Goal: Communication & Community: Share content

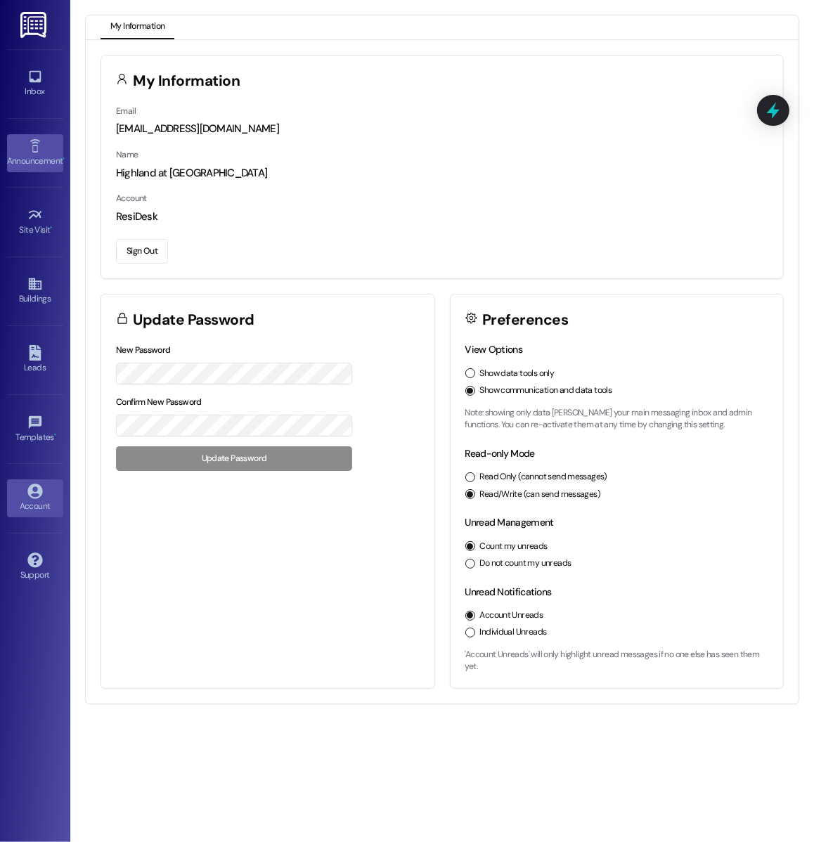
click at [45, 154] on div "Announcement •" at bounding box center [35, 161] width 70 height 14
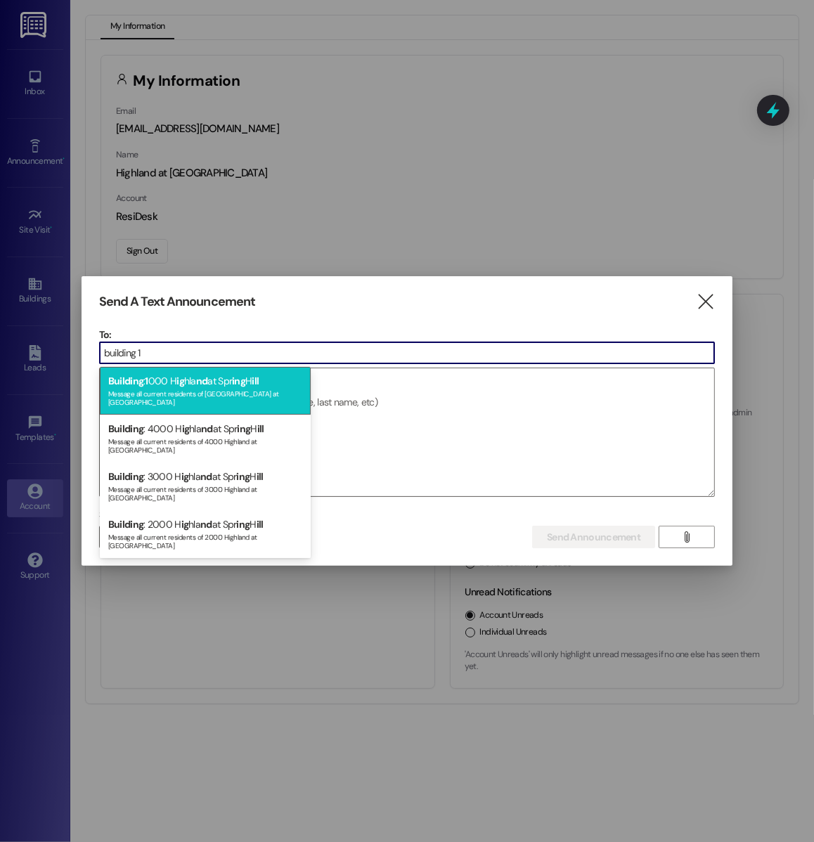
type input "building 1"
click at [183, 390] on div "Message all current residents of [GEOGRAPHIC_DATA] at [GEOGRAPHIC_DATA]" at bounding box center [205, 397] width 194 height 20
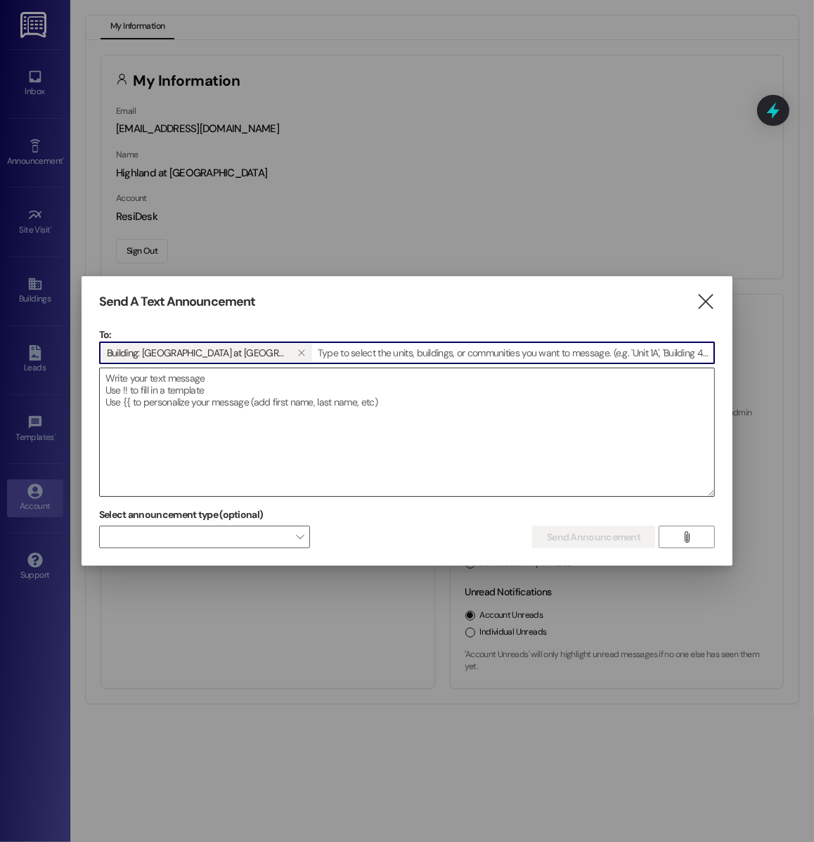
click at [246, 423] on textarea at bounding box center [407, 432] width 614 height 128
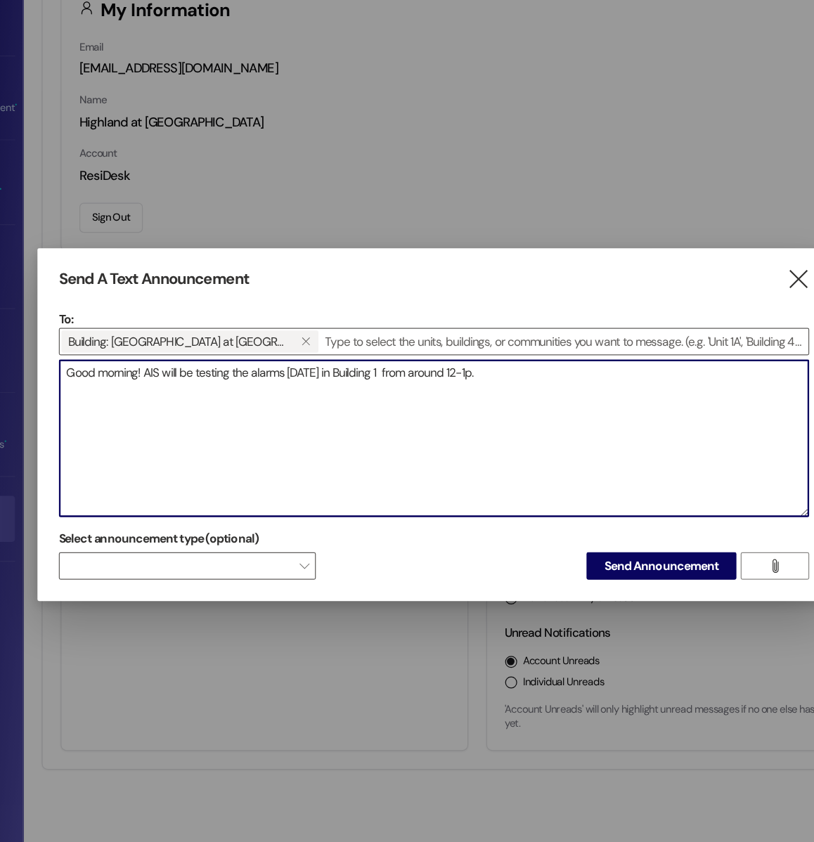
type textarea "Good morning! AIS will be testing the alarms [DATE] in Building 1 from around 1…"
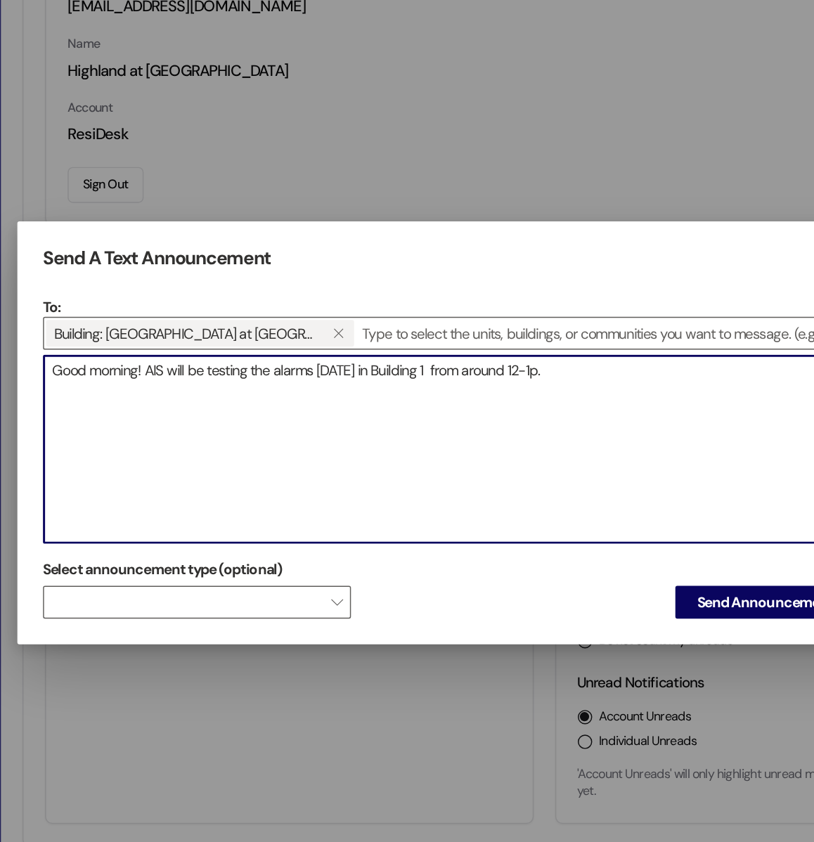
click at [422, 378] on textarea "Good morning! AIS will be testing the alarms [DATE] in Building 1 from around 1…" at bounding box center [407, 432] width 614 height 128
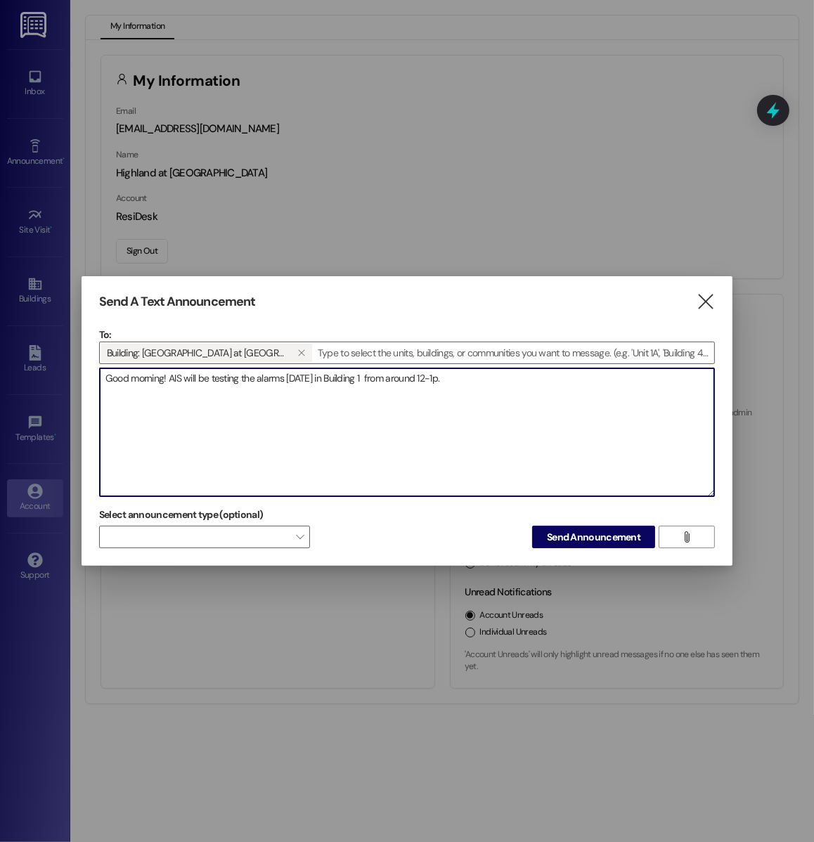
click at [463, 374] on textarea "Good morning! AIS will be testing the alarms [DATE] in Building 1 from around 1…" at bounding box center [407, 432] width 614 height 128
drag, startPoint x: 463, startPoint y: 374, endPoint x: -143, endPoint y: 372, distance: 606.0
click at [0, 372] on html "Inbox Go to Inbox Announcement • Send A Text Announcement Site Visit • Go to Si…" at bounding box center [407, 421] width 814 height 842
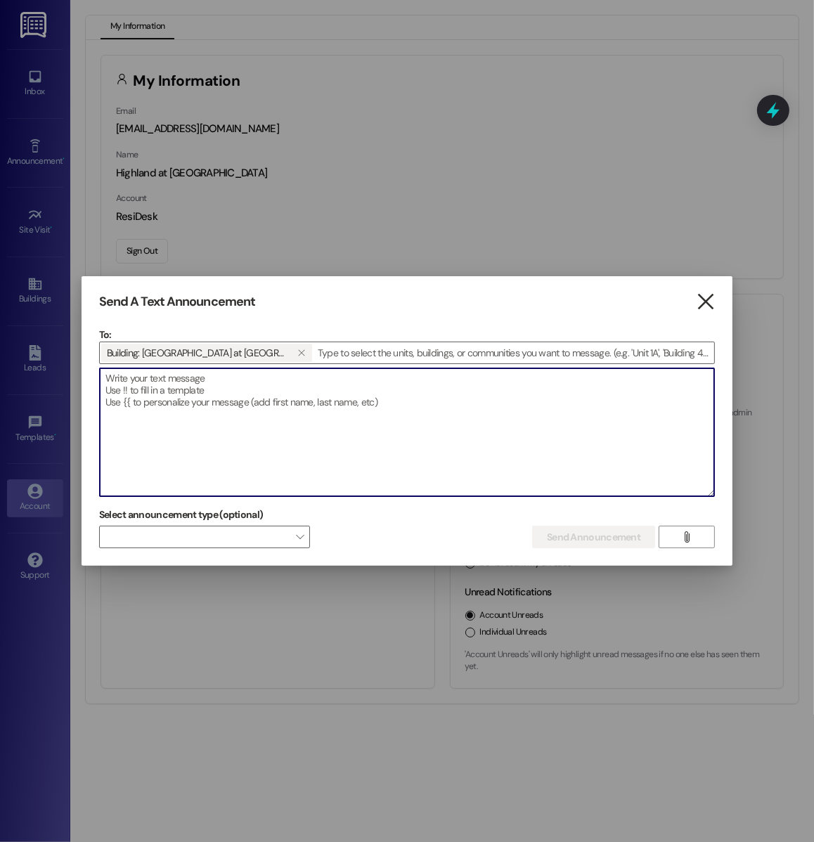
click at [709, 297] on icon "" at bounding box center [706, 302] width 19 height 15
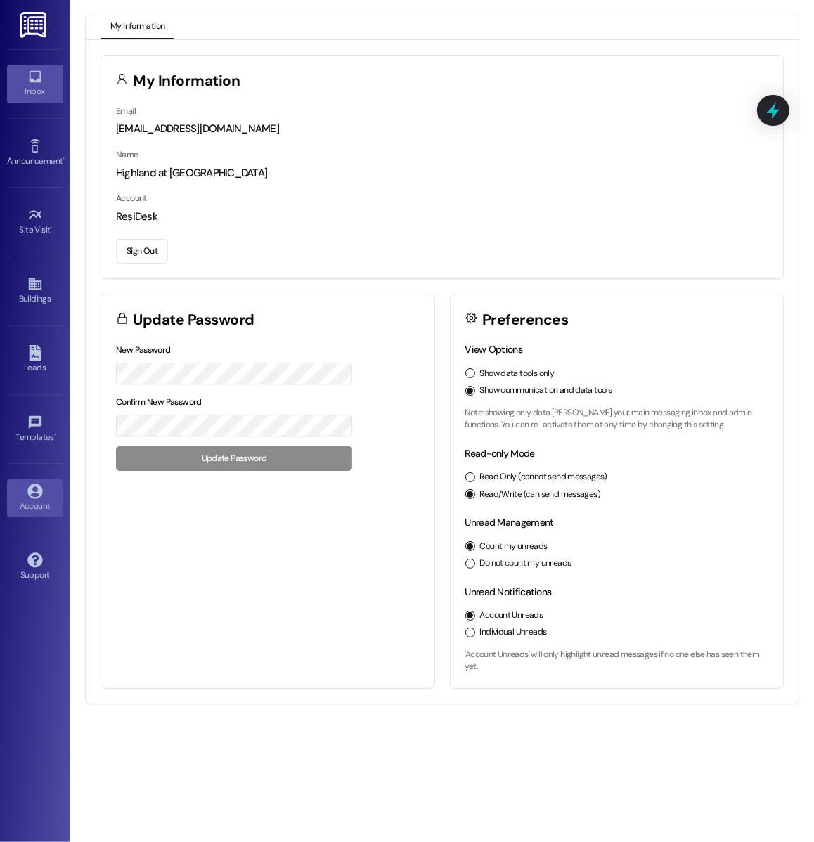
click at [30, 70] on icon at bounding box center [34, 76] width 15 height 15
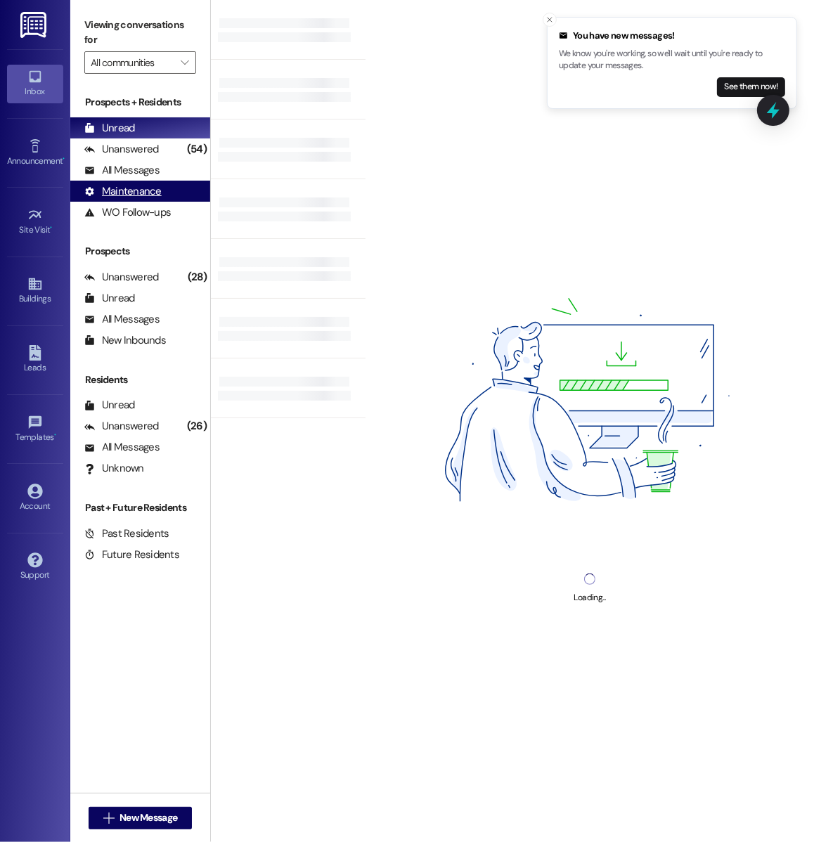
click at [162, 185] on div "Maintenance (undefined)" at bounding box center [140, 191] width 140 height 21
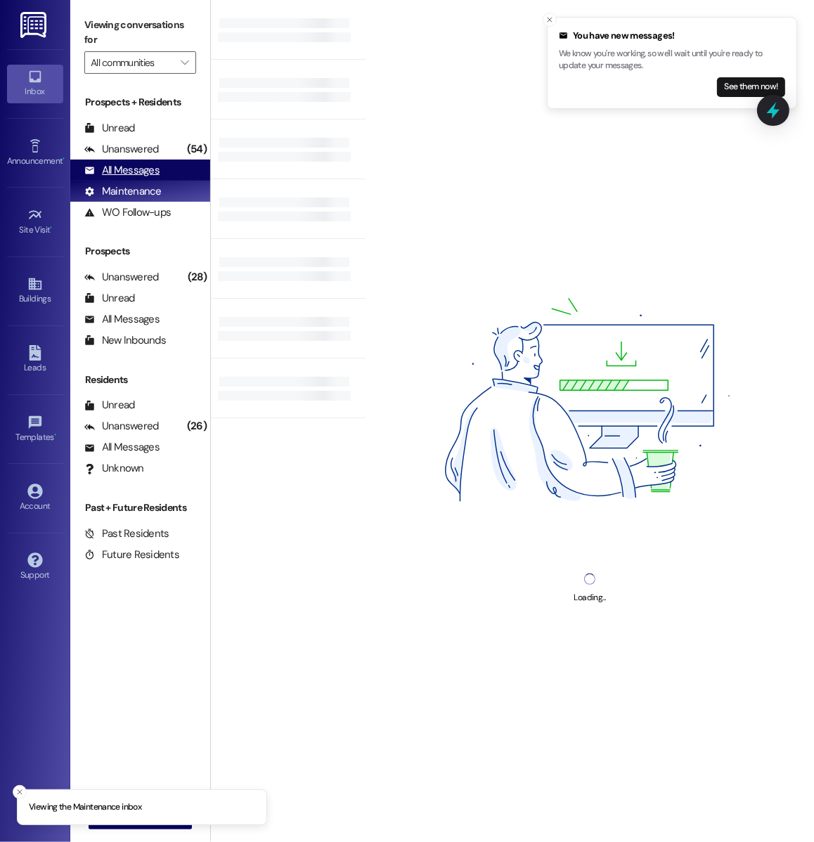
click at [156, 174] on div "All Messages" at bounding box center [121, 170] width 75 height 15
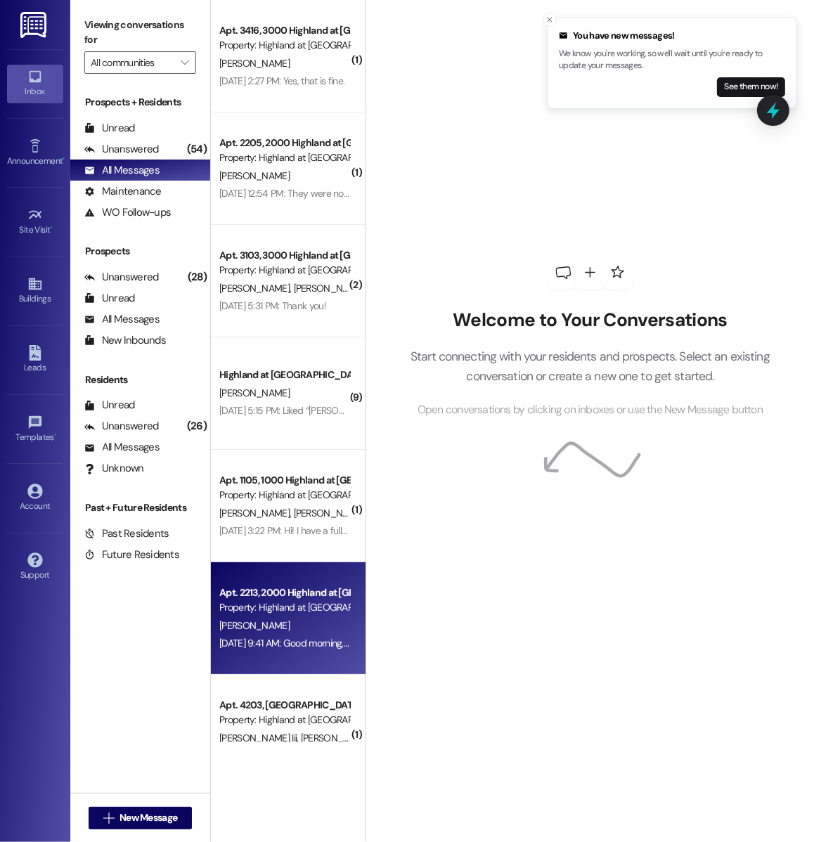
scroll to position [87, 0]
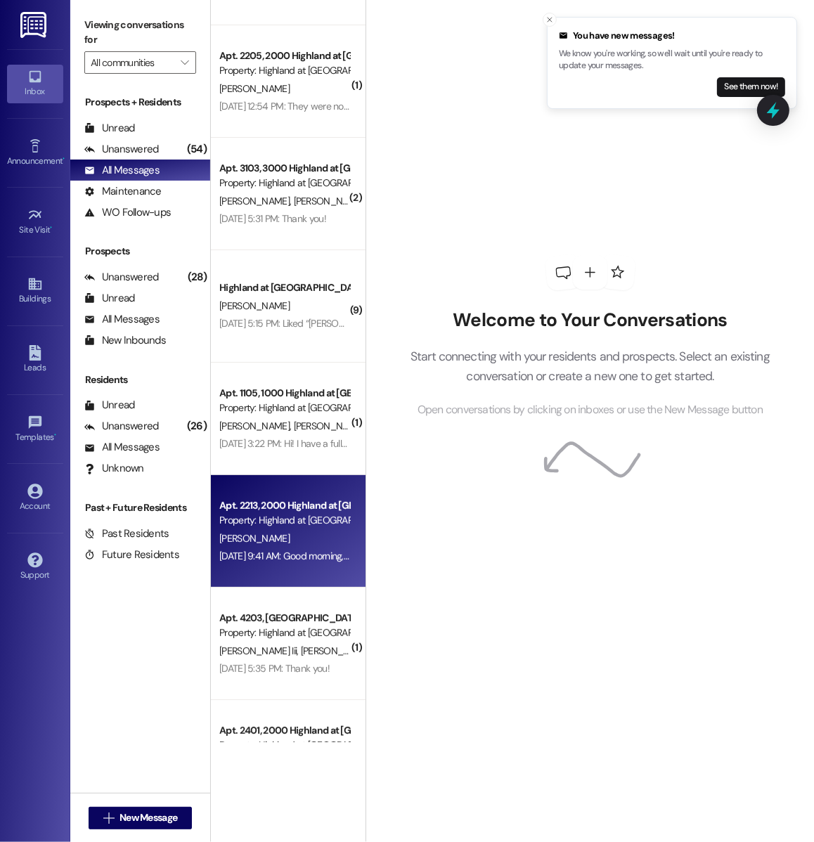
click at [260, 560] on div "Sep 19, 2025 at 9:41 AM: Good morning, this is Annie from Highland office. I am…" at bounding box center [504, 556] width 570 height 13
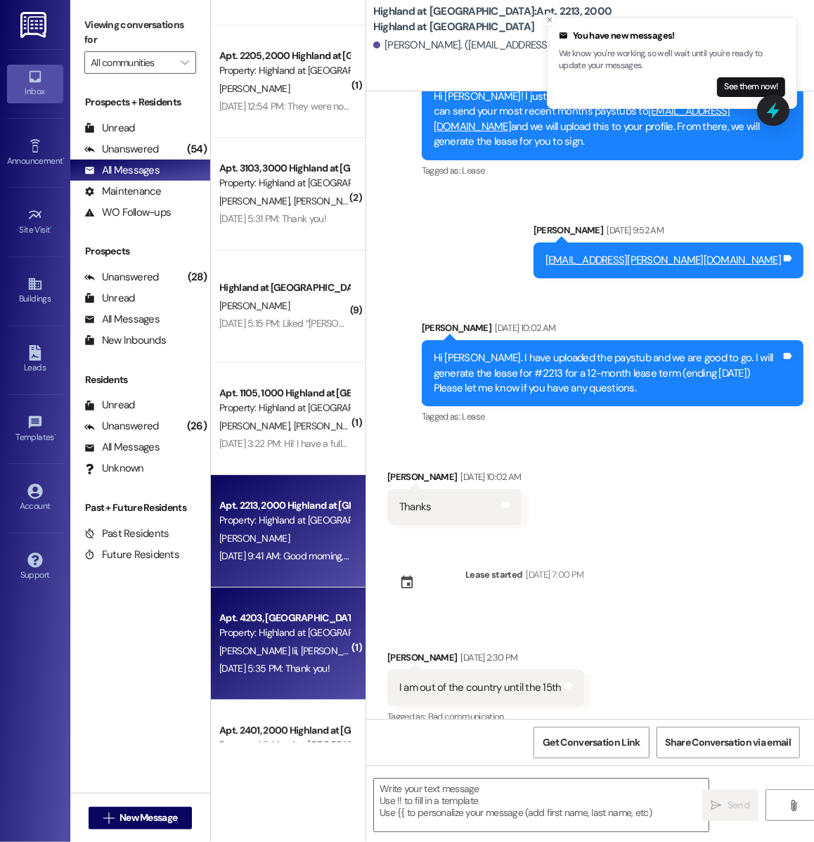
click at [263, 629] on div "Property: Highland at [GEOGRAPHIC_DATA]" at bounding box center [284, 633] width 130 height 15
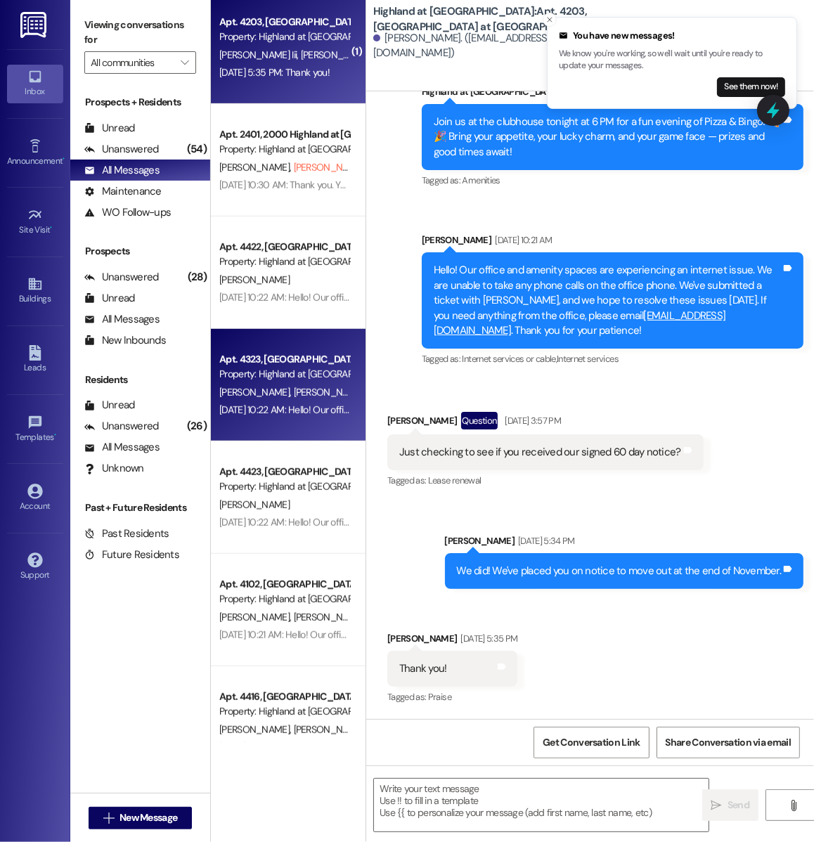
scroll to position [697, 0]
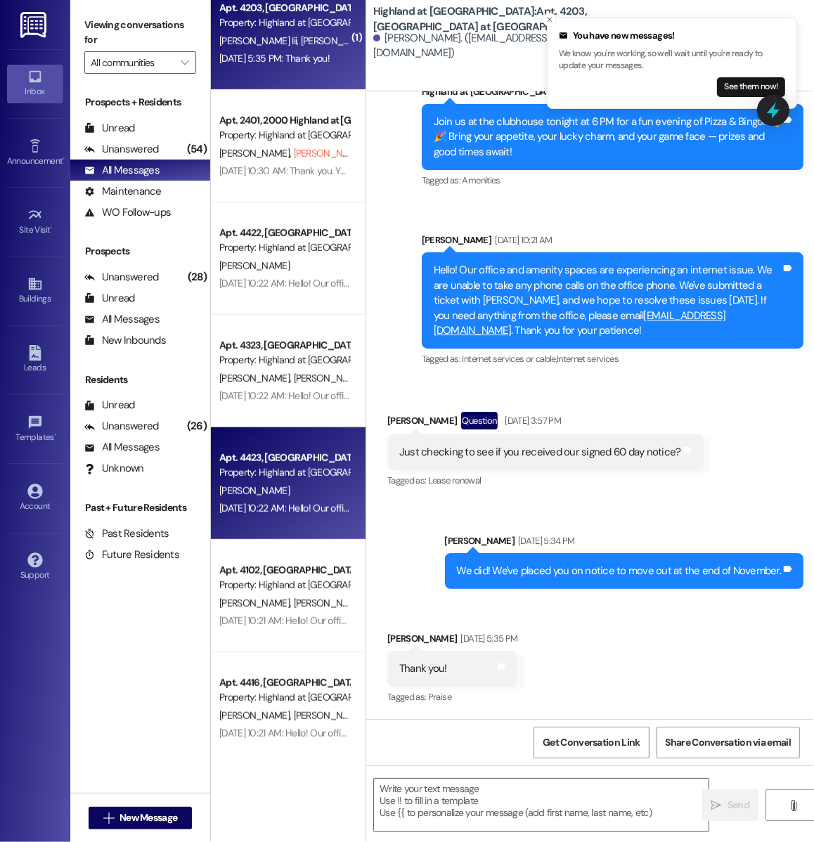
click at [262, 493] on div "F. Hamade" at bounding box center [284, 491] width 133 height 18
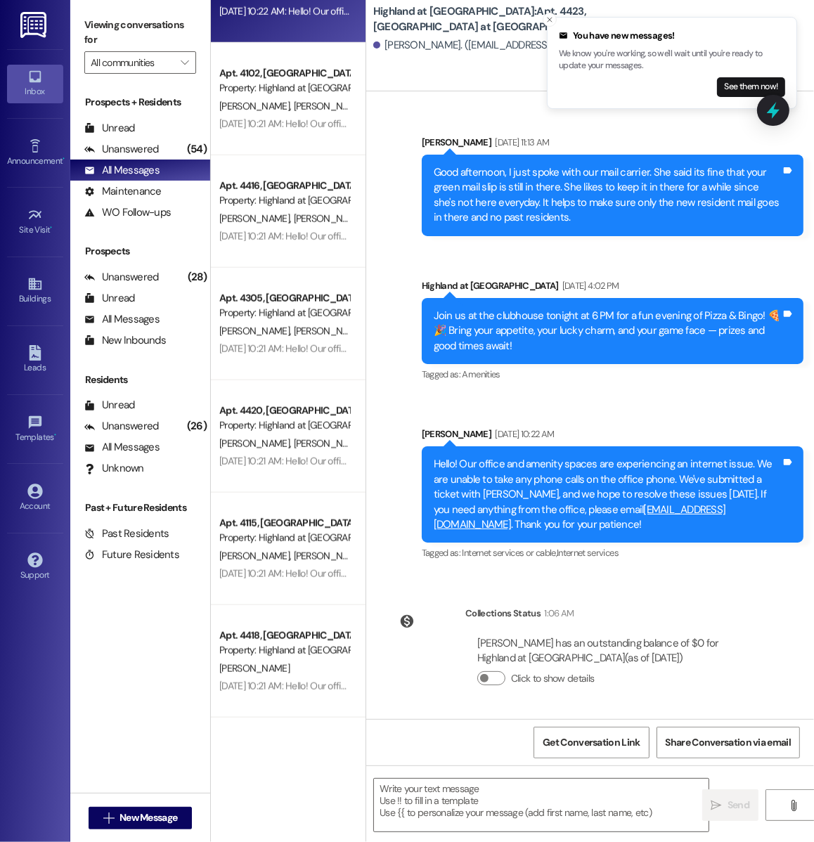
scroll to position [1201, 0]
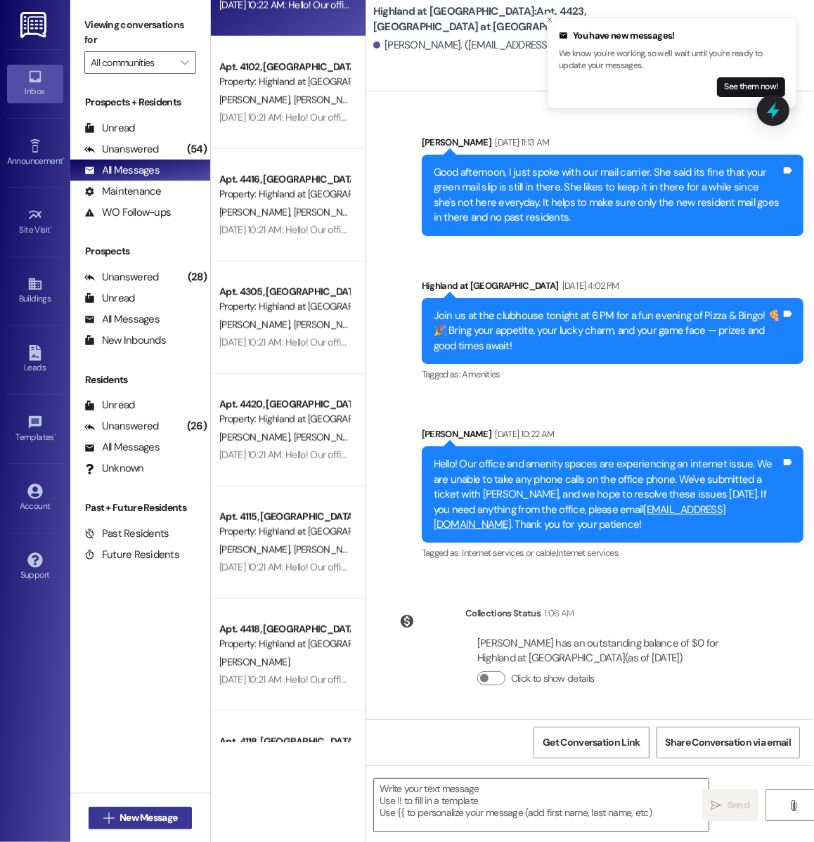
click at [147, 820] on span "New Message" at bounding box center [149, 818] width 58 height 15
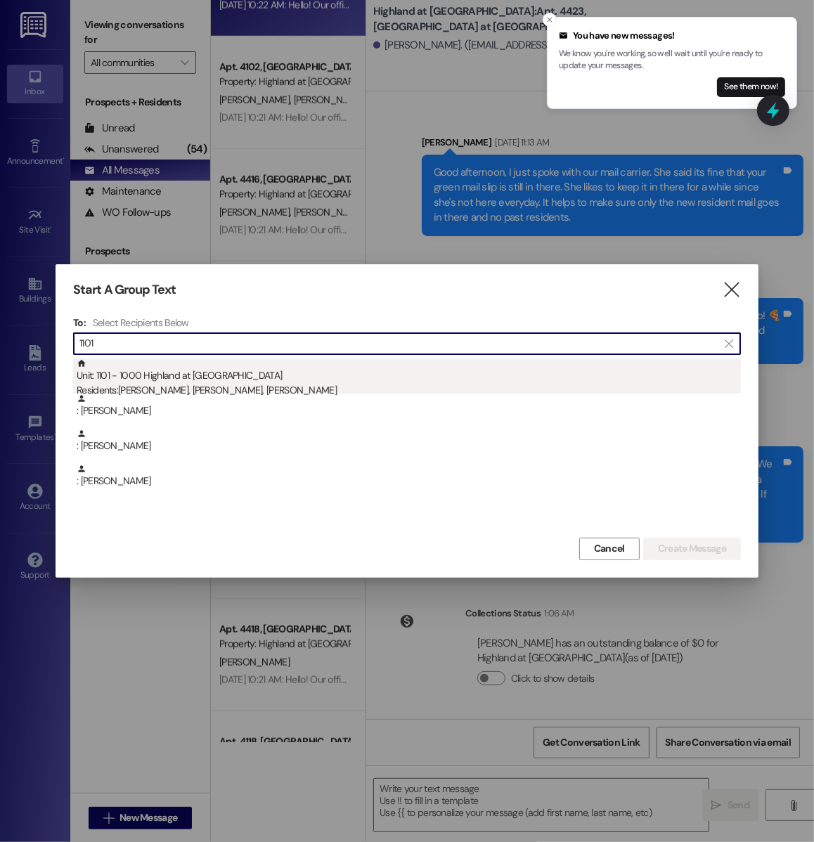
type input "1101"
click at [315, 386] on div "Residents: Peter Doan, Paul Doan, Courtney Lee" at bounding box center [409, 390] width 664 height 15
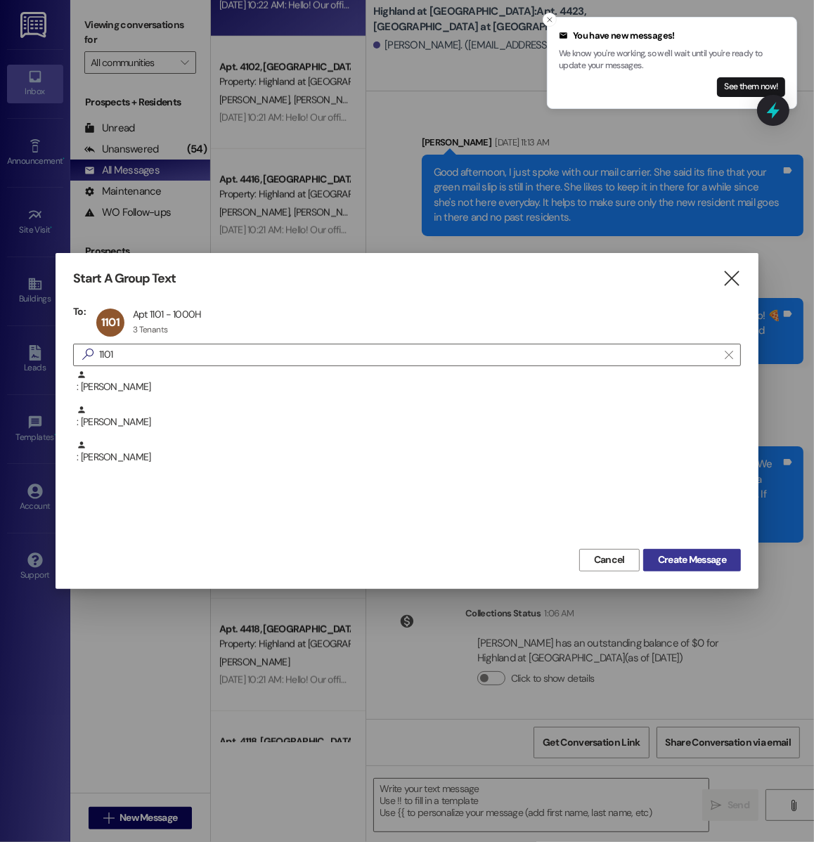
click at [701, 560] on span "Create Message" at bounding box center [692, 560] width 68 height 15
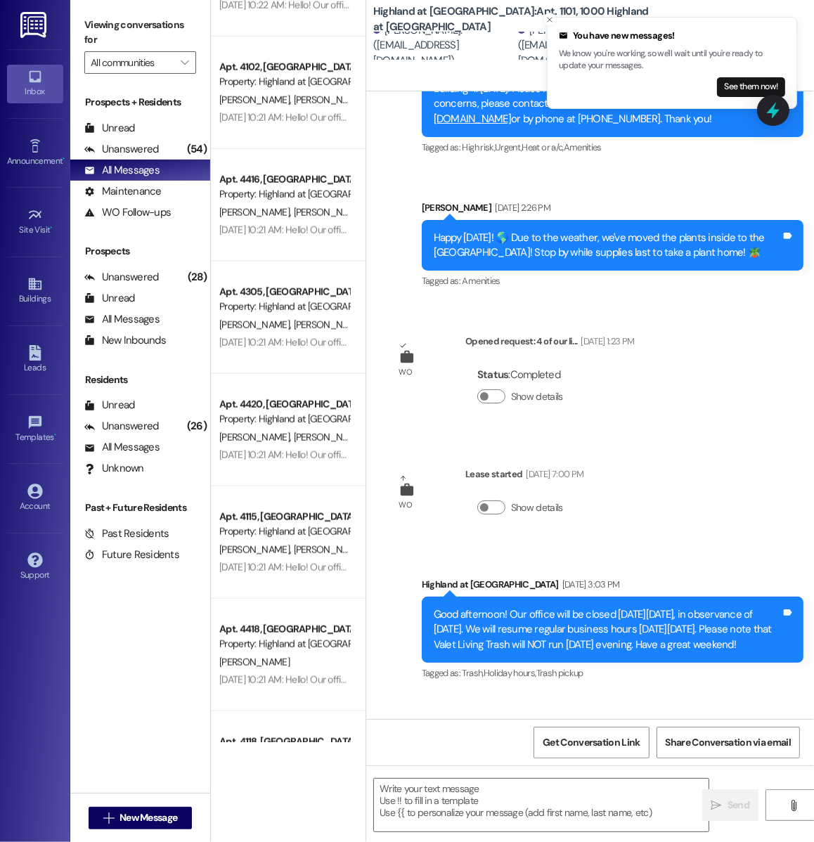
scroll to position [8673, 0]
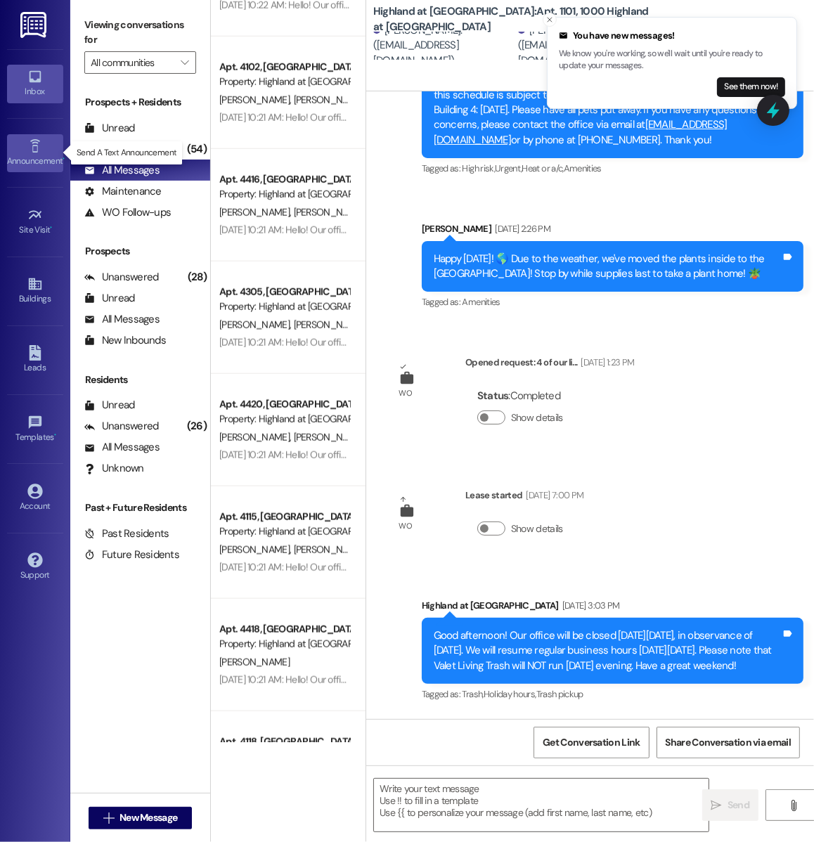
click at [33, 143] on icon at bounding box center [35, 145] width 10 height 13
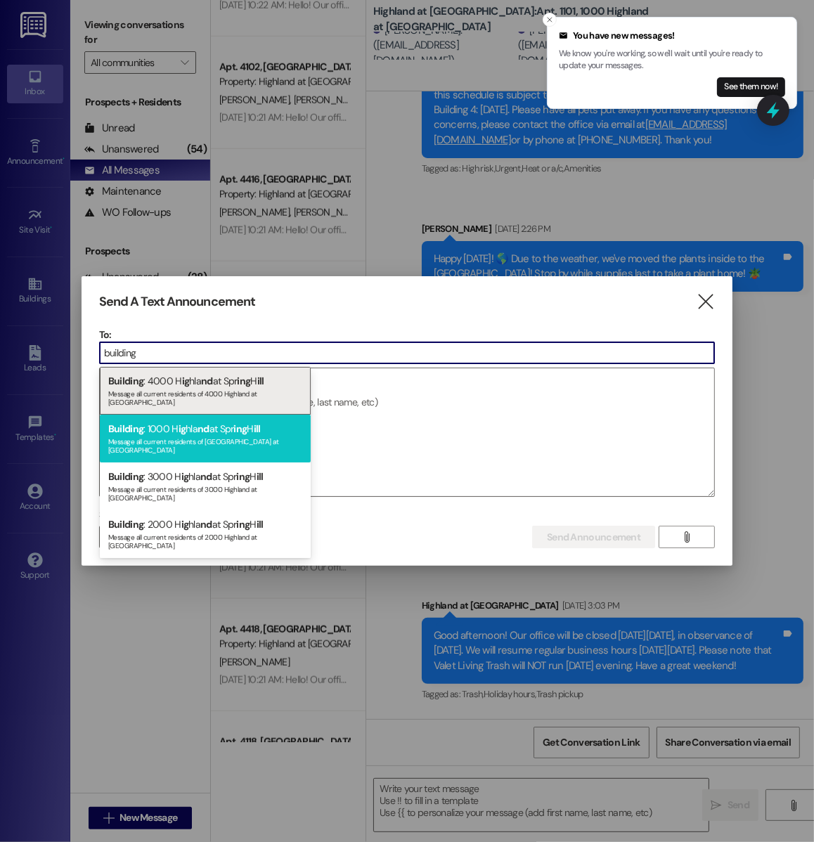
type input "building"
click at [174, 434] on div "Message all current residents of [GEOGRAPHIC_DATA] at [GEOGRAPHIC_DATA]" at bounding box center [205, 444] width 194 height 20
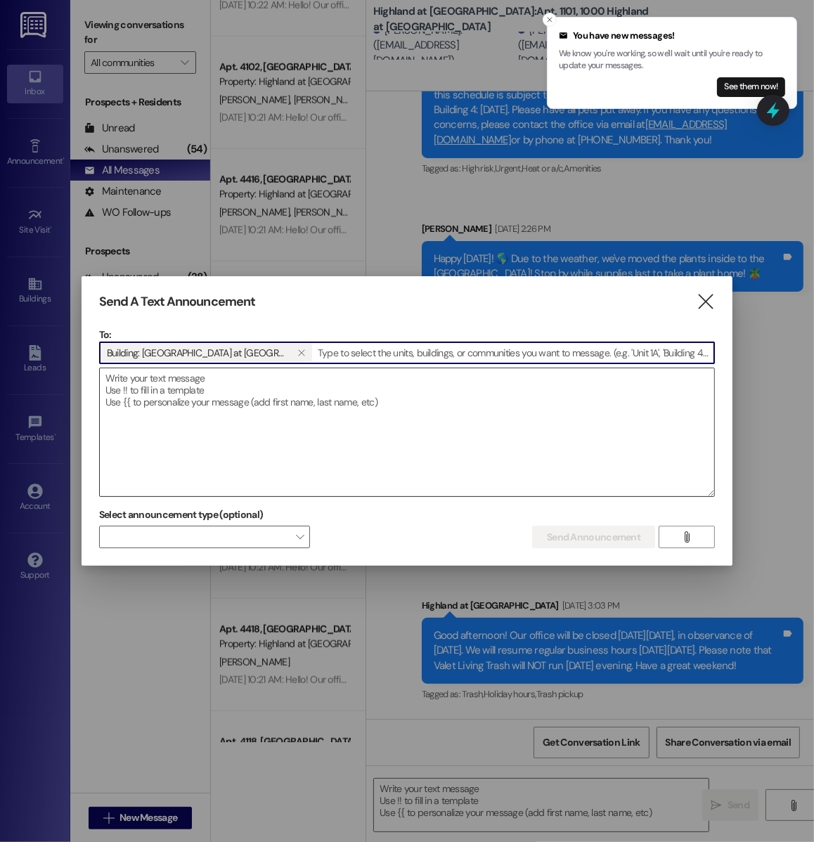
click at [172, 415] on textarea at bounding box center [407, 432] width 614 height 128
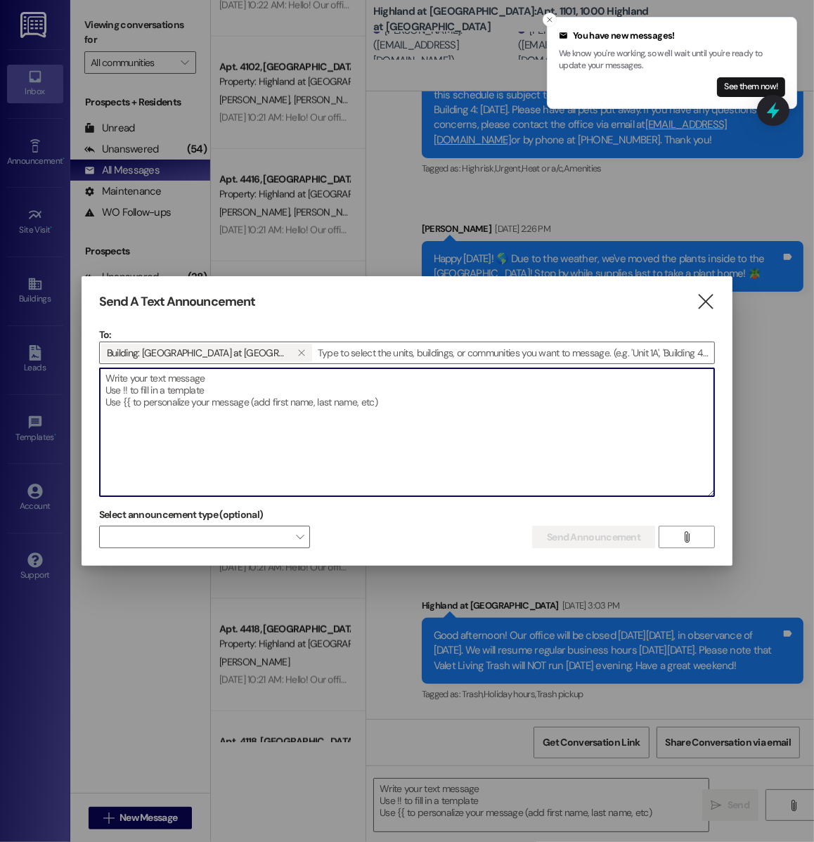
paste textarea "Good morning! AIS will be testing the alarms [DATE] in Building 1 from around 1…"
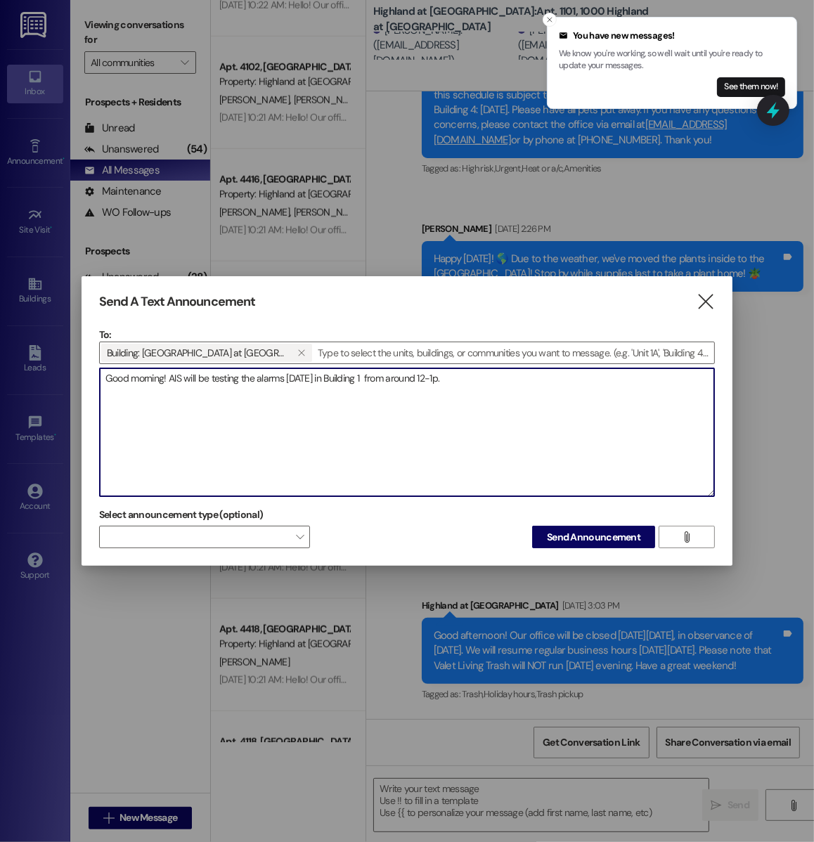
click at [422, 376] on textarea "Good morning! AIS will be testing the alarms [DATE] in Building 1 from around 1…" at bounding box center [407, 432] width 614 height 128
click at [466, 372] on textarea "Good morning! AIS will be testing the alarms [DATE] in Building 1 from around 1…" at bounding box center [407, 432] width 614 height 128
type textarea "Good morning! AIS will be testing the alarms [DATE] in Building 1 from around 1…"
click at [586, 538] on span "Send Announcement" at bounding box center [594, 537] width 94 height 15
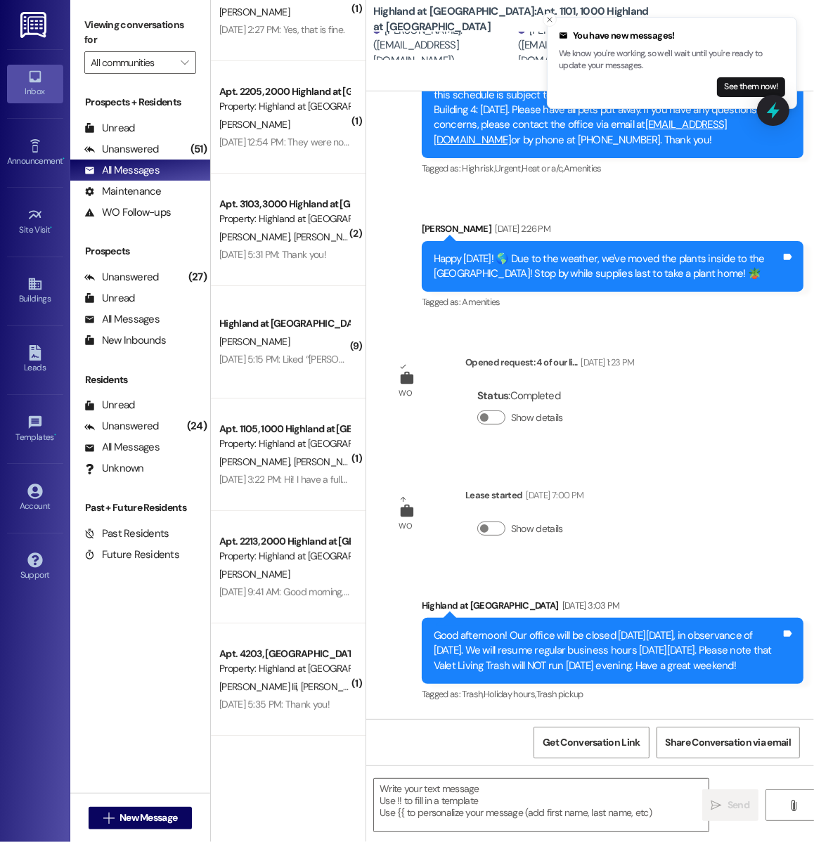
scroll to position [0, 0]
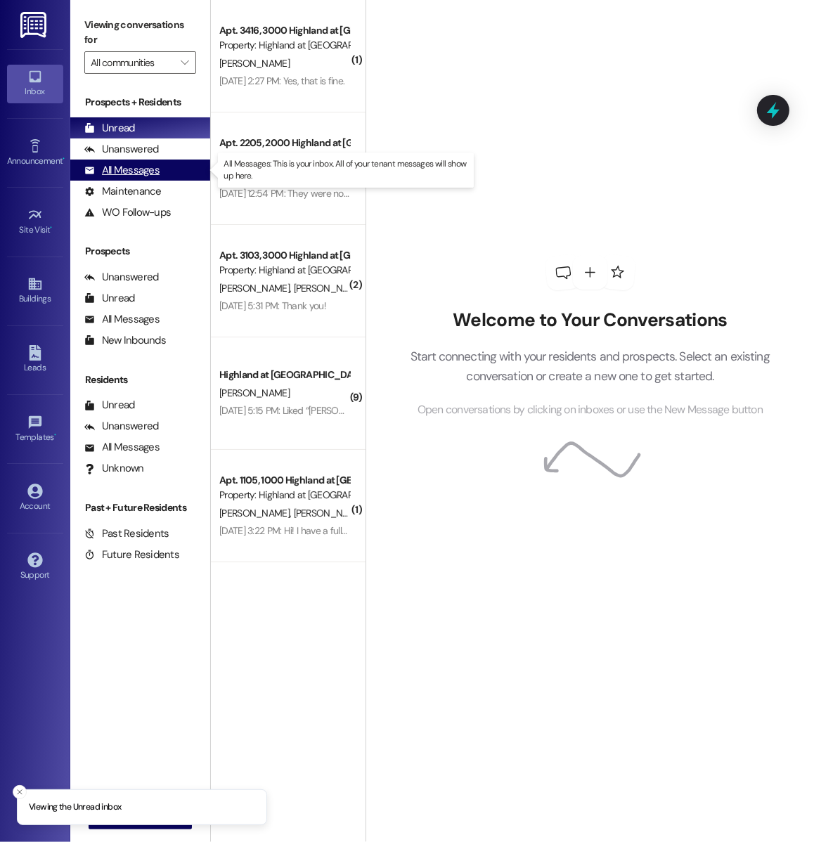
click at [162, 164] on div "All Messages (undefined)" at bounding box center [140, 170] width 140 height 21
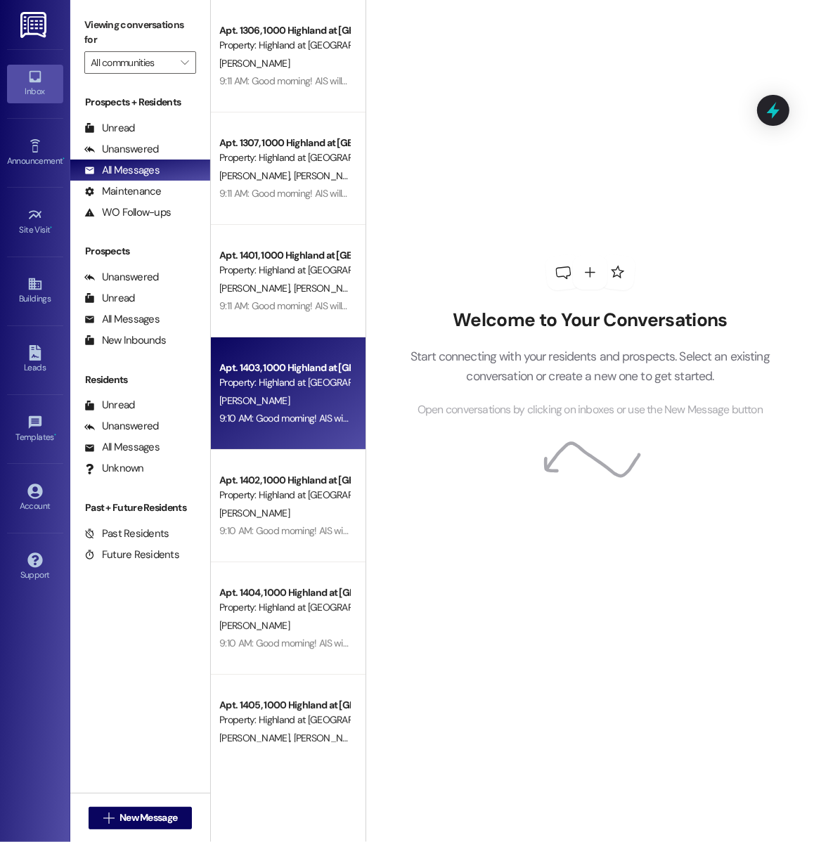
click at [311, 401] on div "[PERSON_NAME]" at bounding box center [284, 401] width 133 height 18
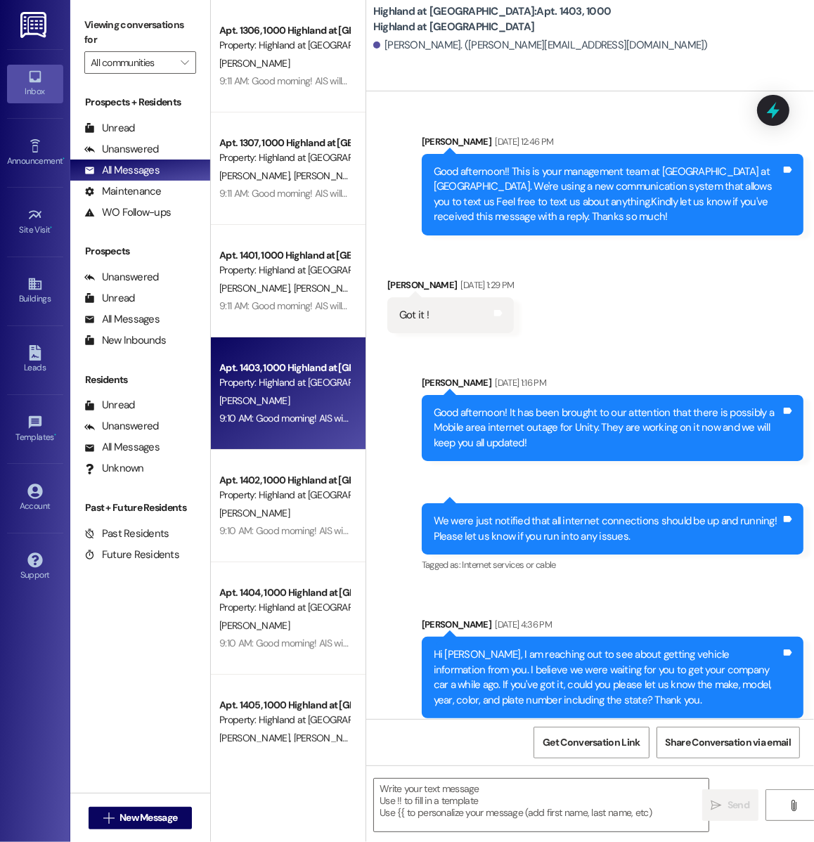
scroll to position [74324, 0]
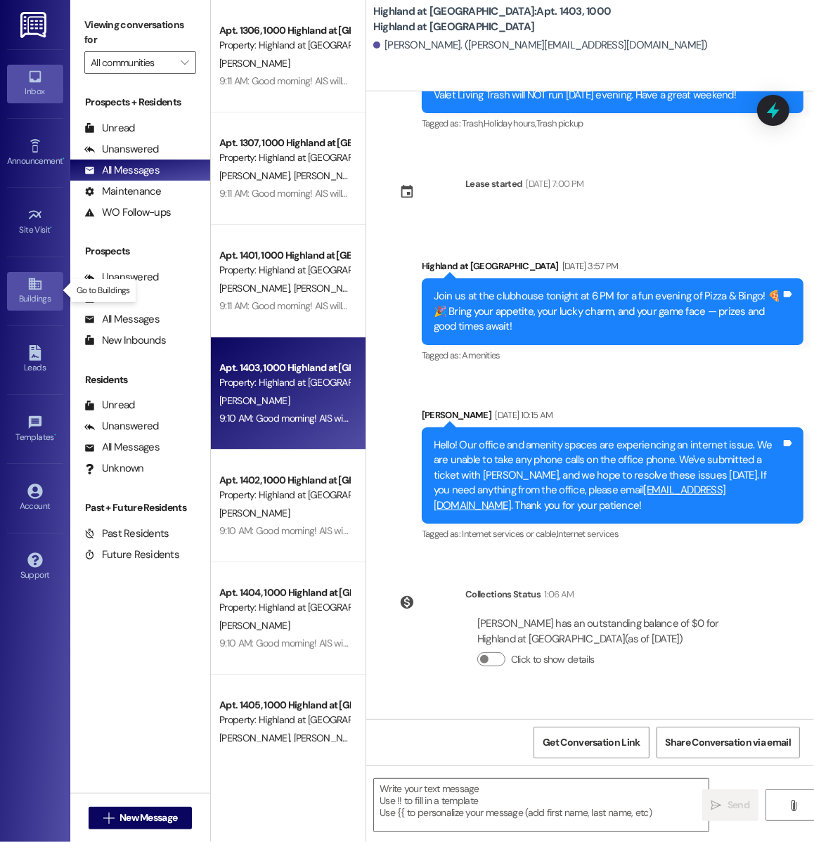
click at [34, 288] on icon at bounding box center [34, 284] width 13 height 12
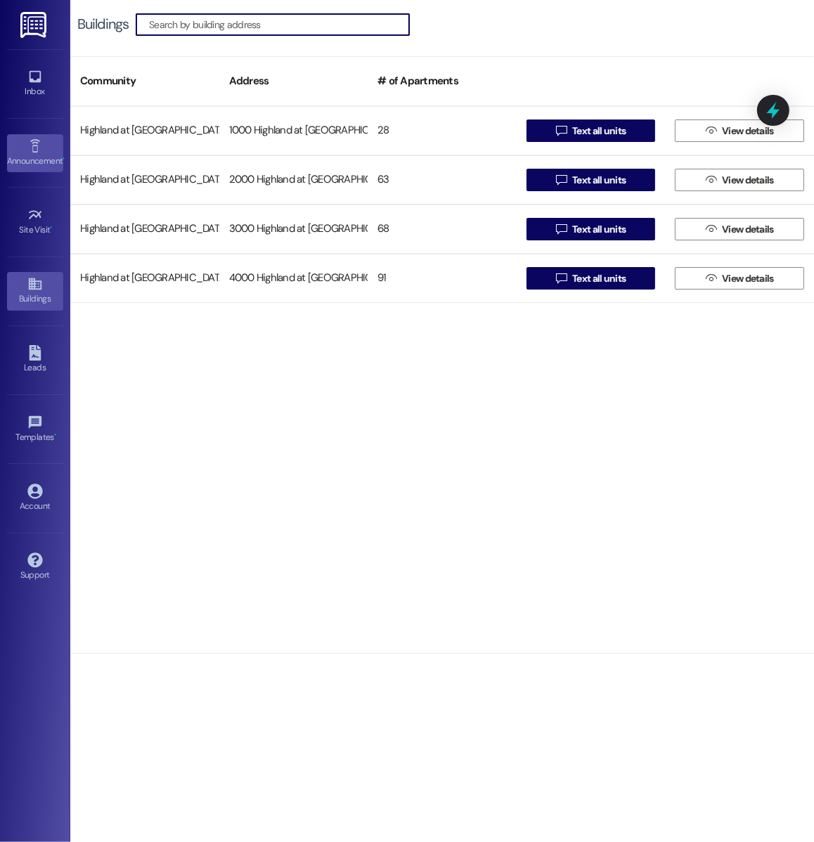
click at [63, 157] on span "•" at bounding box center [64, 159] width 2 height 10
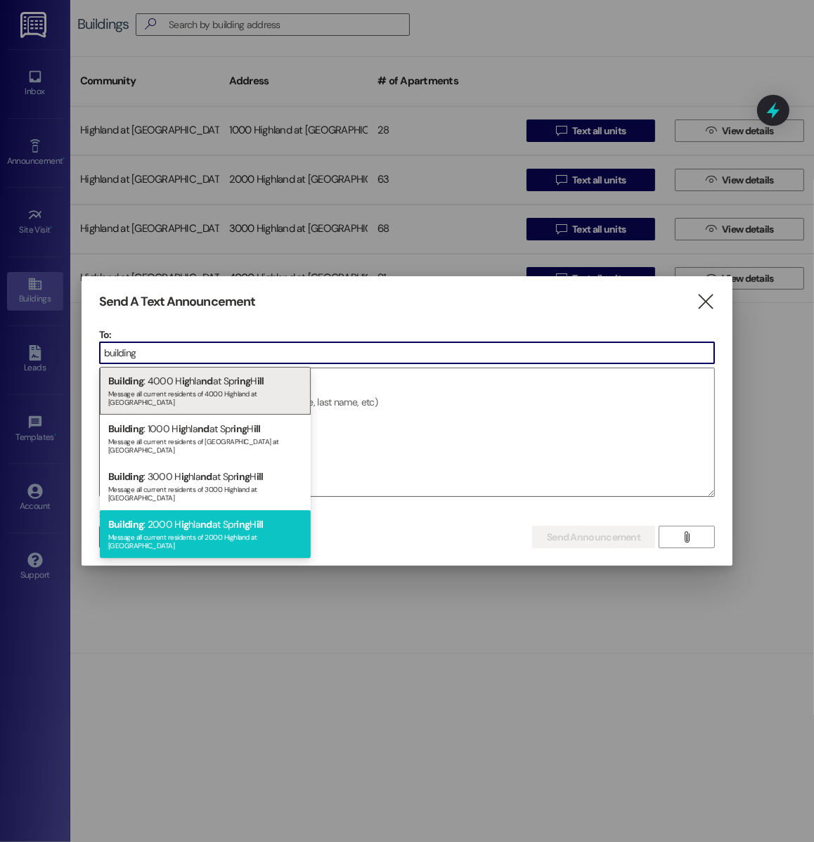
type input "building"
click at [203, 518] on span "nd" at bounding box center [206, 524] width 12 height 13
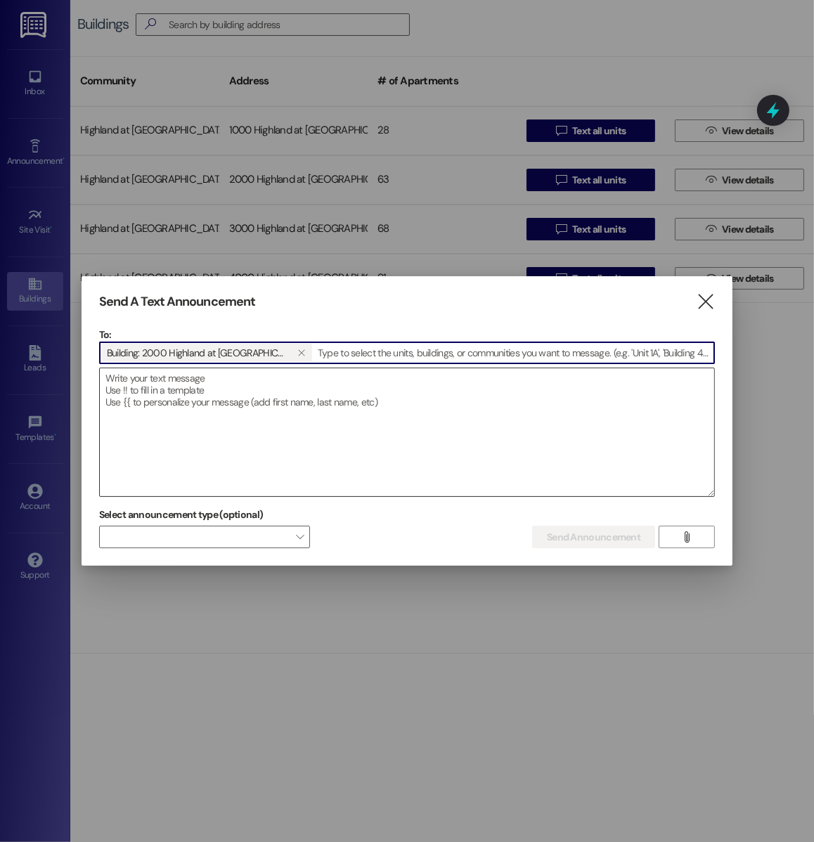
click at [153, 422] on textarea at bounding box center [407, 432] width 614 height 128
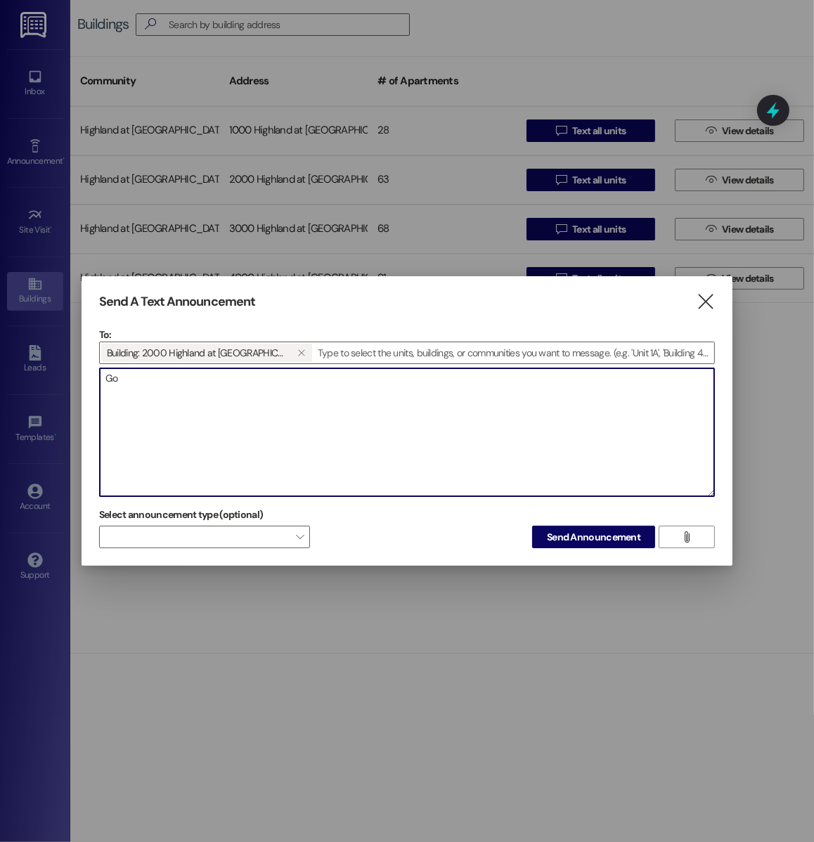
type textarea "G"
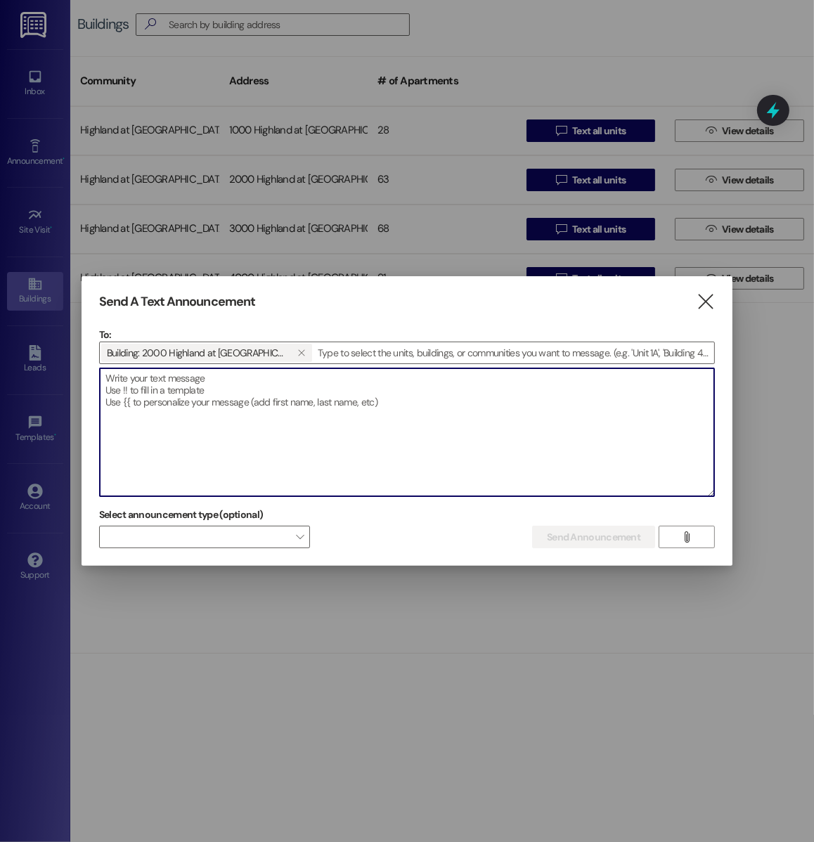
paste textarea "Good morning! AIS will be testing the alarms [DATE] in Building 1 from around 1…"
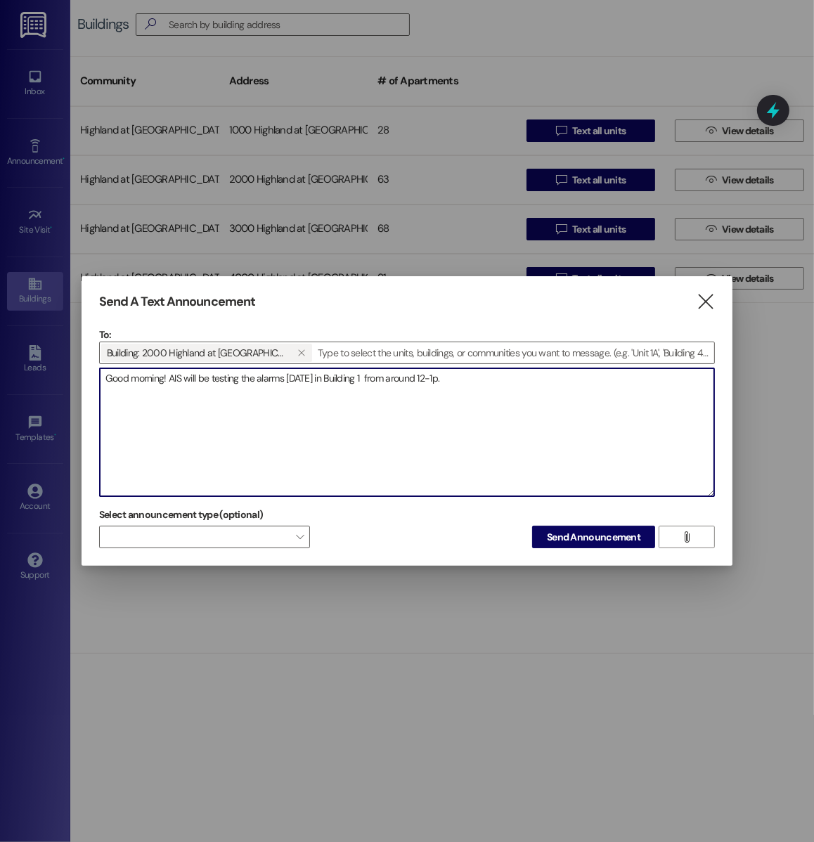
click at [359, 374] on textarea "Good morning! AIS will be testing the alarms [DATE] in Building 1 from around 1…" at bounding box center [407, 432] width 614 height 128
click at [423, 376] on textarea "Good morning! AIS will be testing the alarms [DATE] in Building 2 from around 1…" at bounding box center [407, 432] width 614 height 128
click at [430, 377] on textarea "Good morning! AIS will be testing the alarms [DATE] in Building 2 from around 3…" at bounding box center [407, 432] width 614 height 128
click at [515, 380] on textarea "Good morning! AIS will be testing the alarms [DATE] in Building 2 from around 3…" at bounding box center [407, 432] width 614 height 128
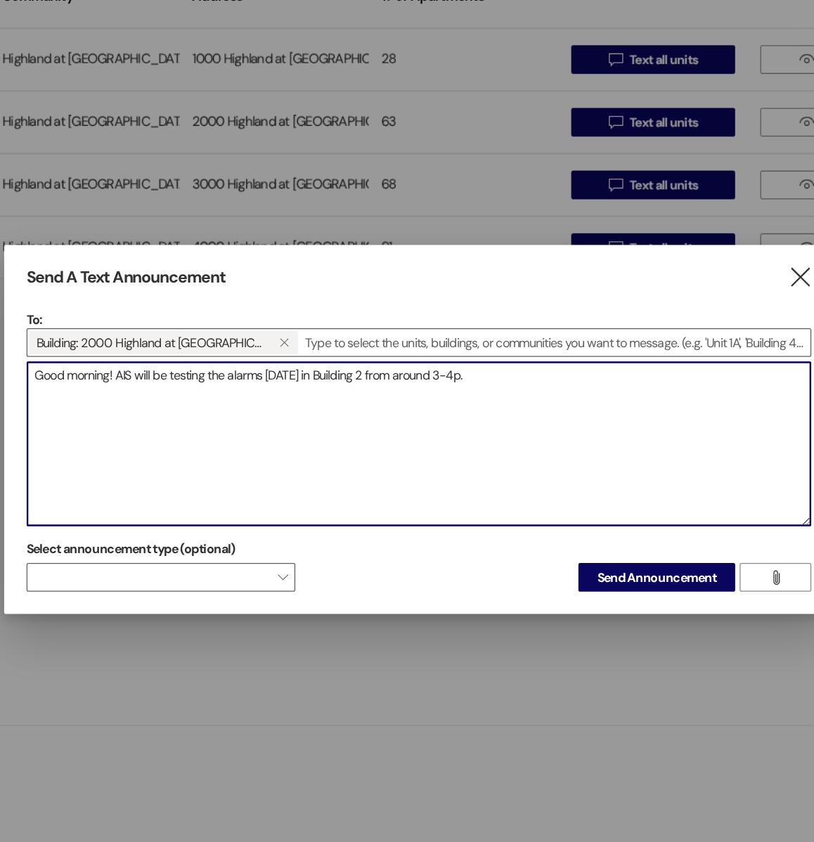
click at [374, 376] on textarea "Good morning! AIS will be testing the alarms [DATE] in Building 2 from around 3…" at bounding box center [407, 432] width 614 height 128
click at [398, 377] on textarea "Good morning! AIS will be testing the alarms [DATE] in Building 2 around 3-4p." at bounding box center [407, 432] width 614 height 128
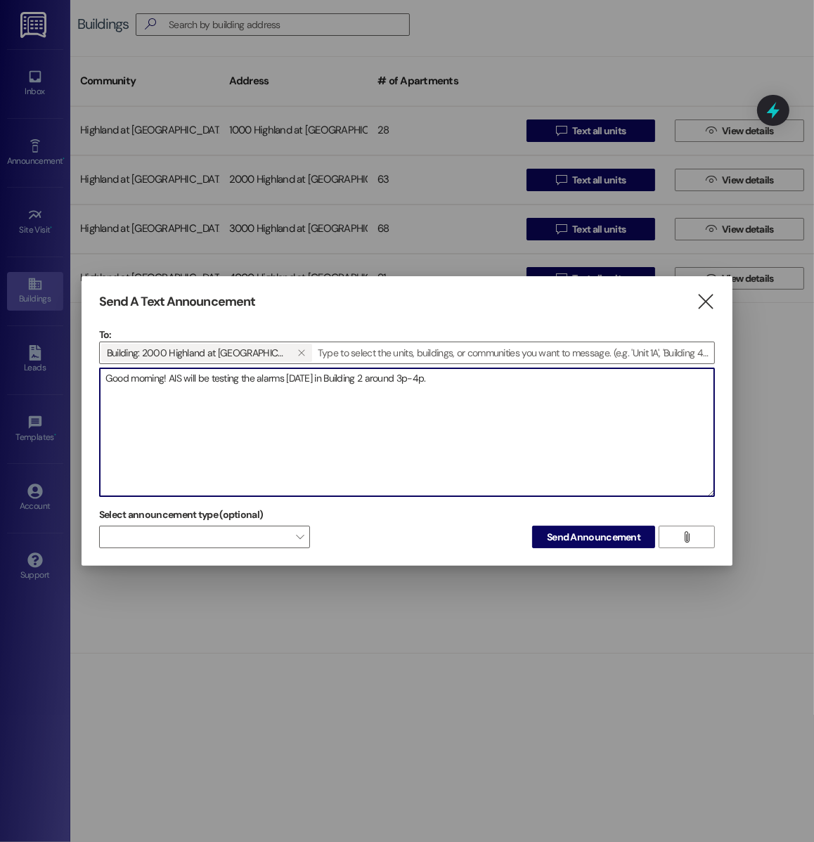
click at [458, 375] on textarea "Good morning! AIS will be testing the alarms [DATE] in Building 2 around 3p-4p." at bounding box center [407, 432] width 614 height 128
type textarea "Good morning! AIS will be testing the alarms [DATE] in Building 2 around 3p-4p."
click at [597, 539] on span "Send Announcement" at bounding box center [594, 537] width 94 height 15
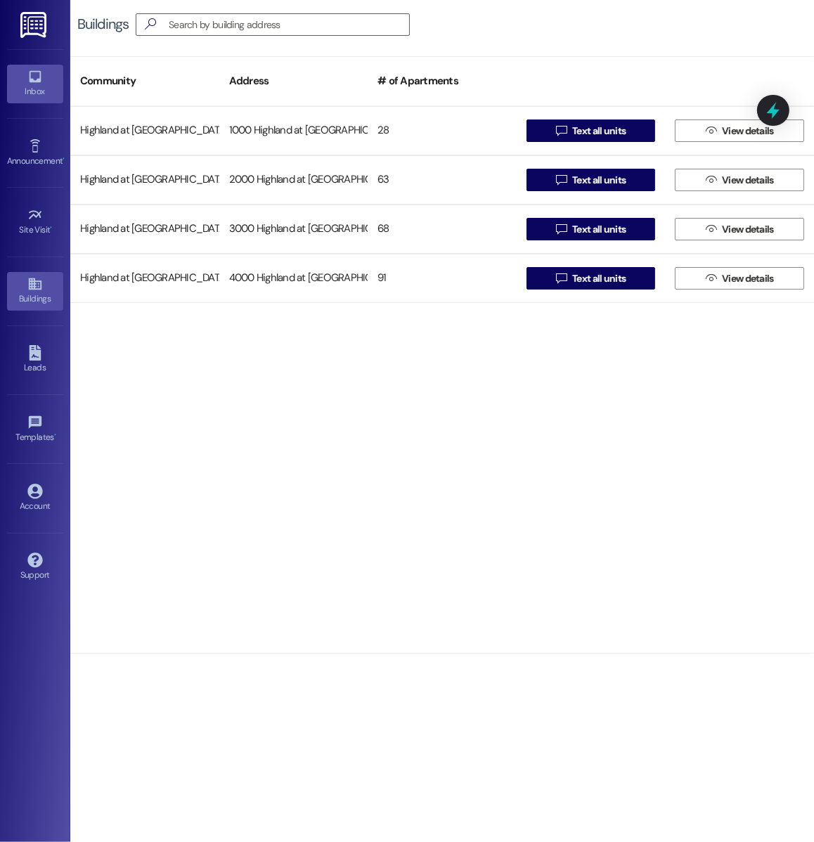
click at [37, 82] on icon at bounding box center [34, 76] width 15 height 15
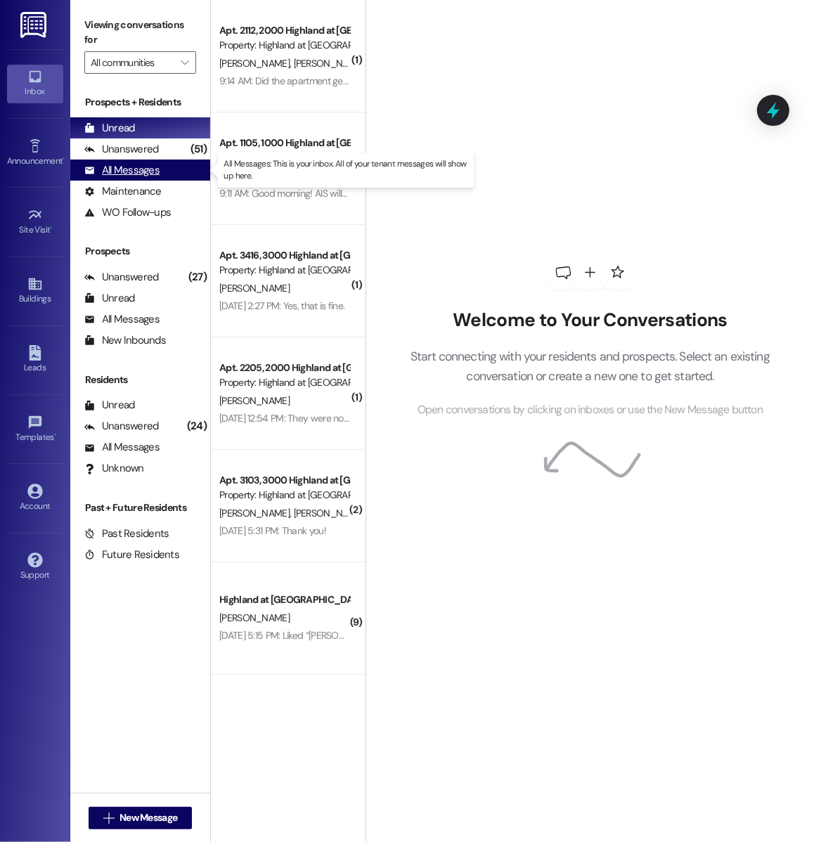
click at [166, 174] on div "All Messages (undefined)" at bounding box center [140, 170] width 140 height 21
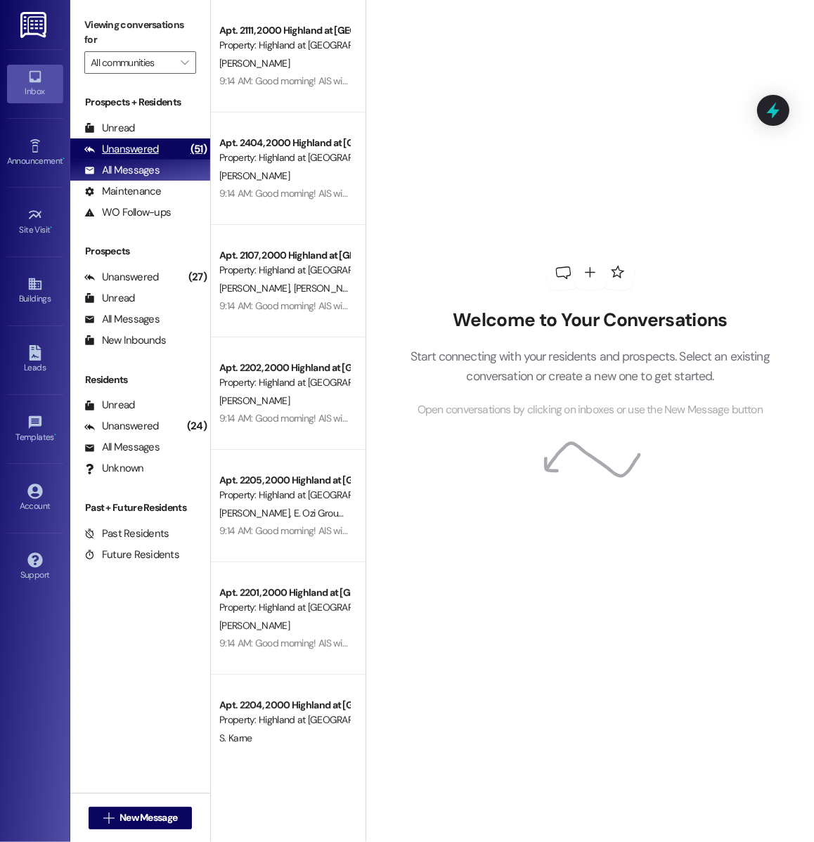
click at [166, 141] on div "Unanswered (51)" at bounding box center [140, 148] width 140 height 21
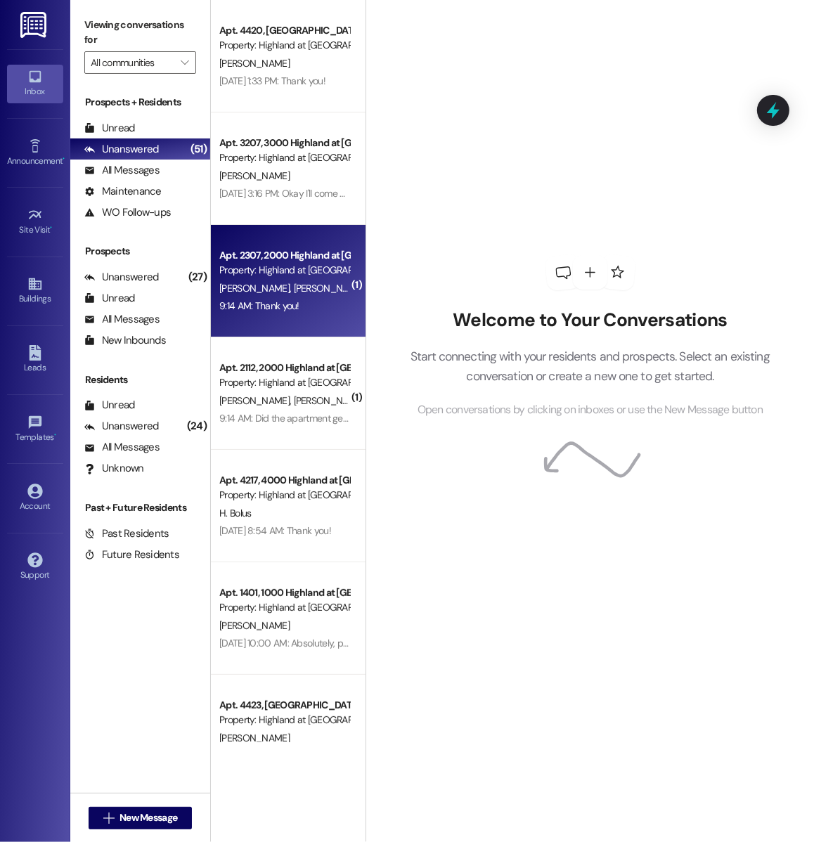
click at [294, 291] on span "[PERSON_NAME]" at bounding box center [329, 288] width 70 height 13
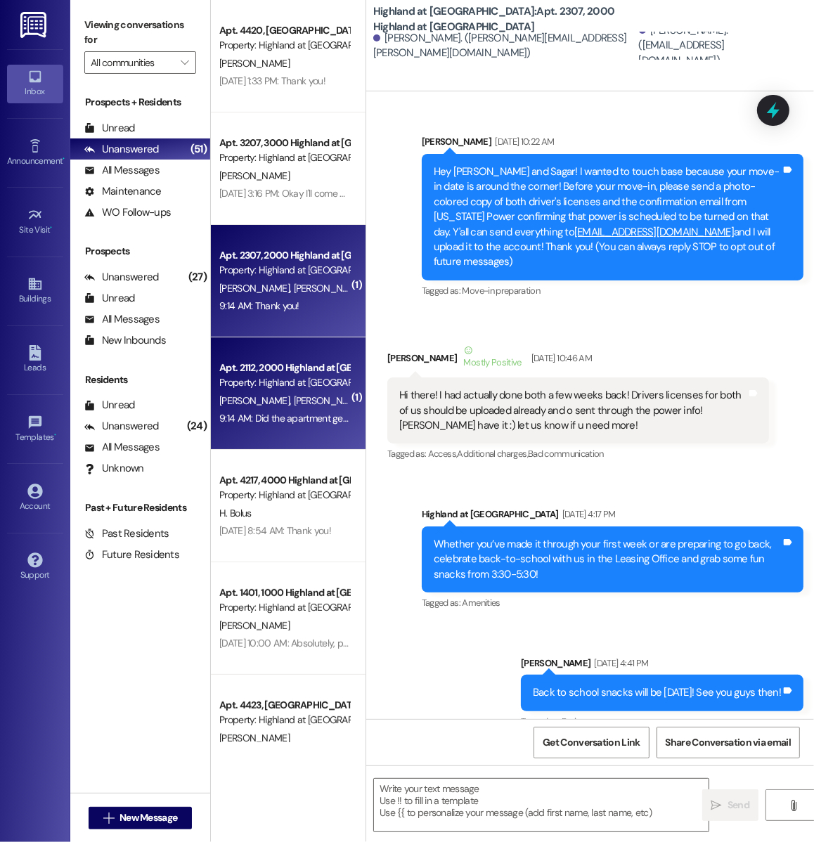
click at [299, 445] on div "Apt. 2112, 2000 Highland at [GEOGRAPHIC_DATA] Property: Highland at [GEOGRAPHIC…" at bounding box center [288, 393] width 155 height 112
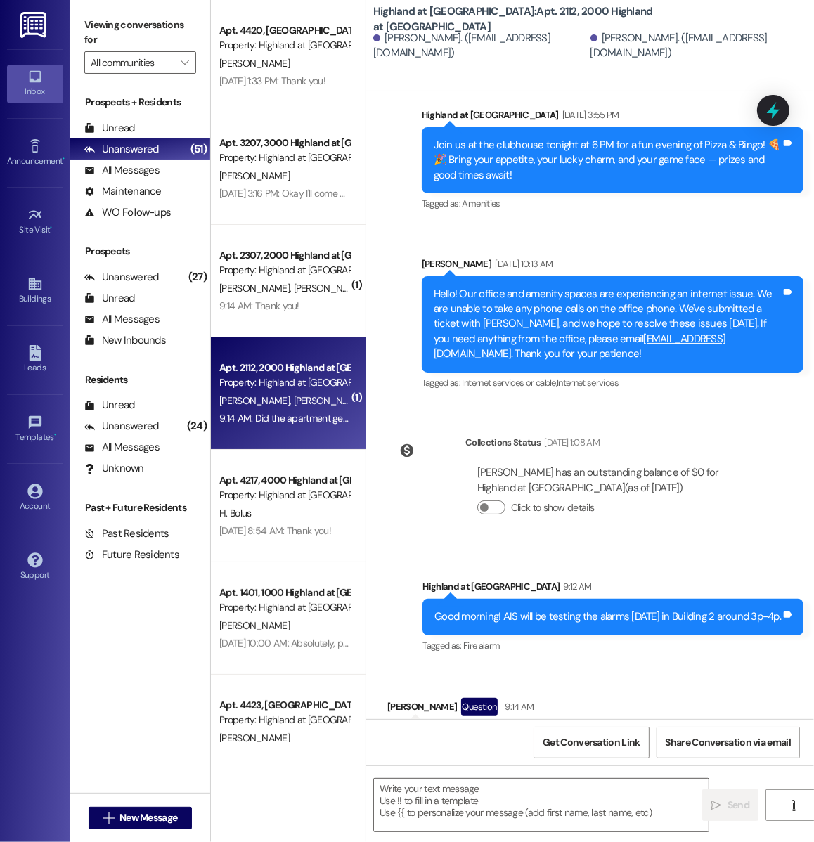
scroll to position [5509, 0]
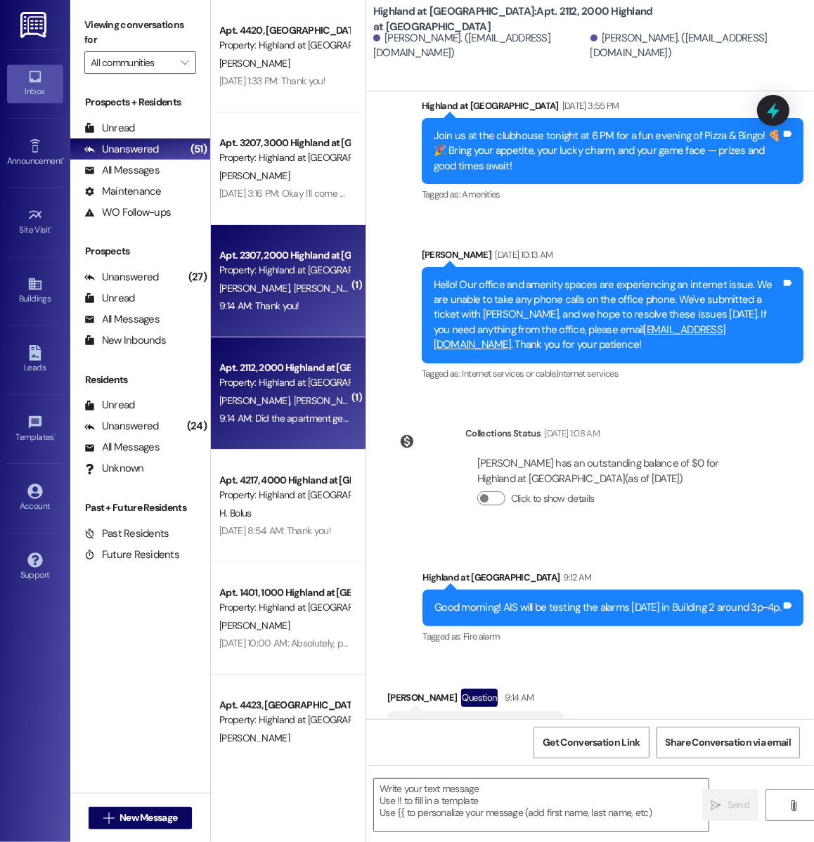
click at [238, 272] on div "Property: Highland at [GEOGRAPHIC_DATA]" at bounding box center [284, 270] width 130 height 15
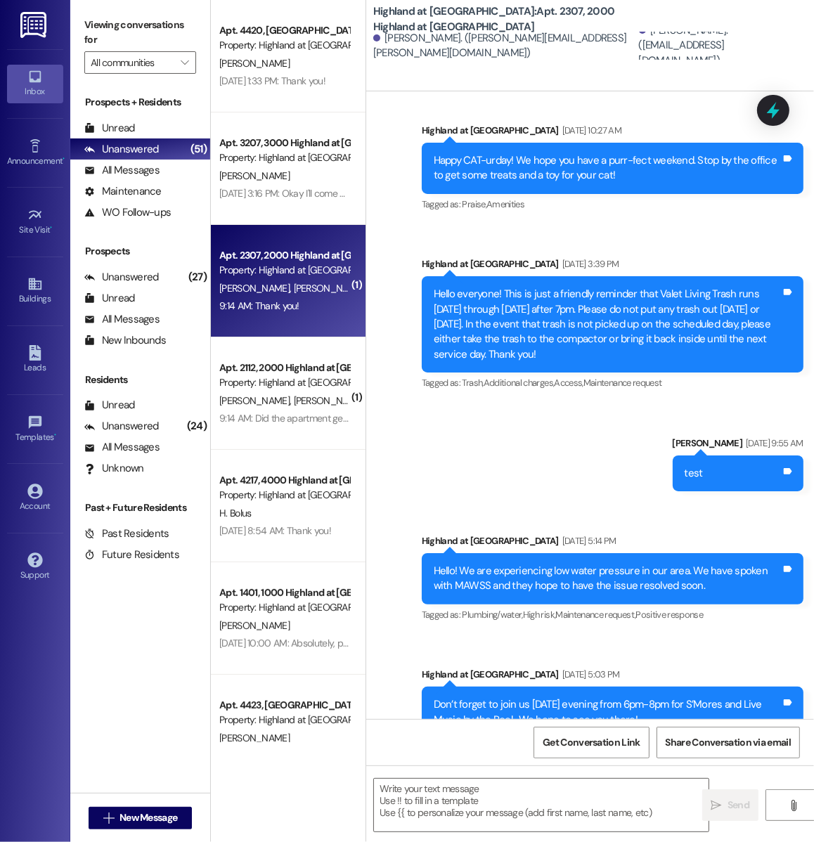
scroll to position [42921, 0]
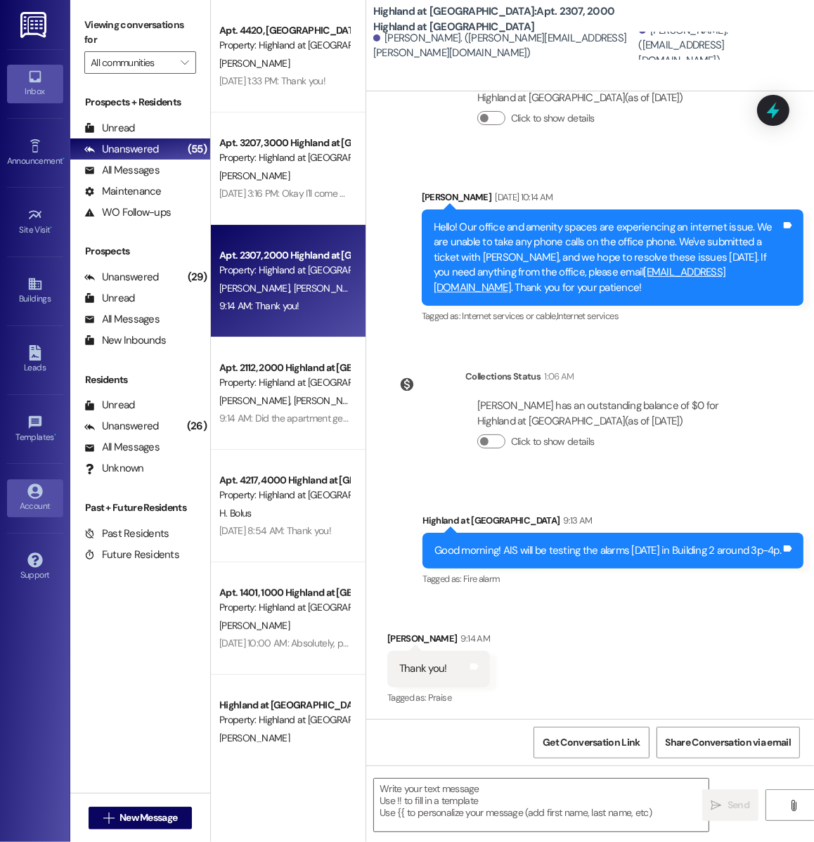
click at [40, 486] on icon at bounding box center [34, 491] width 15 height 15
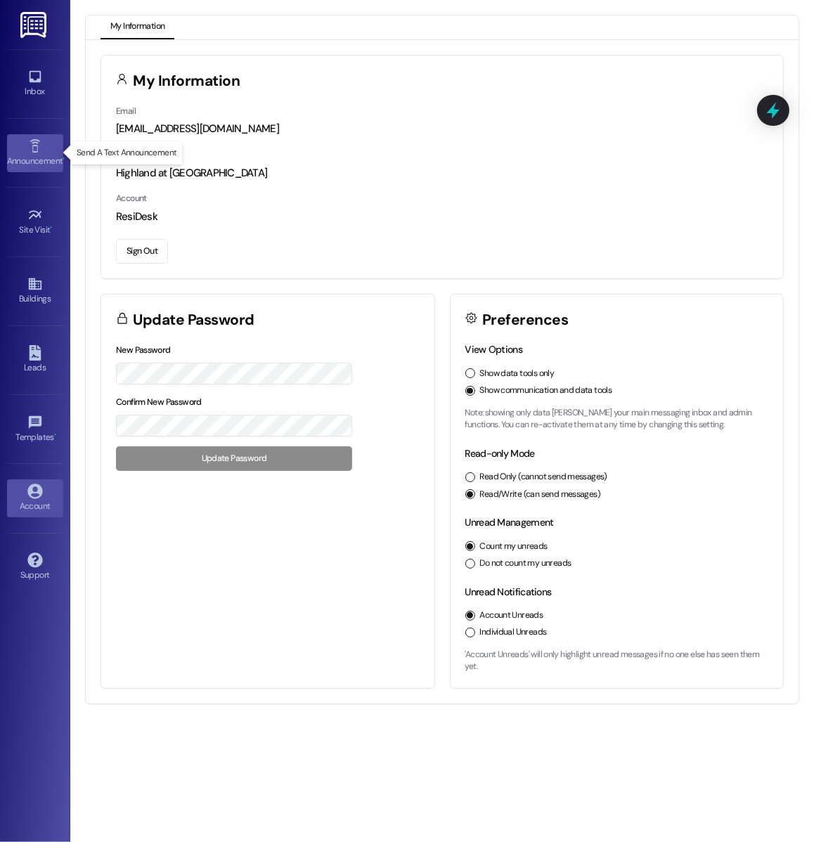
click at [30, 148] on icon at bounding box center [34, 145] width 15 height 15
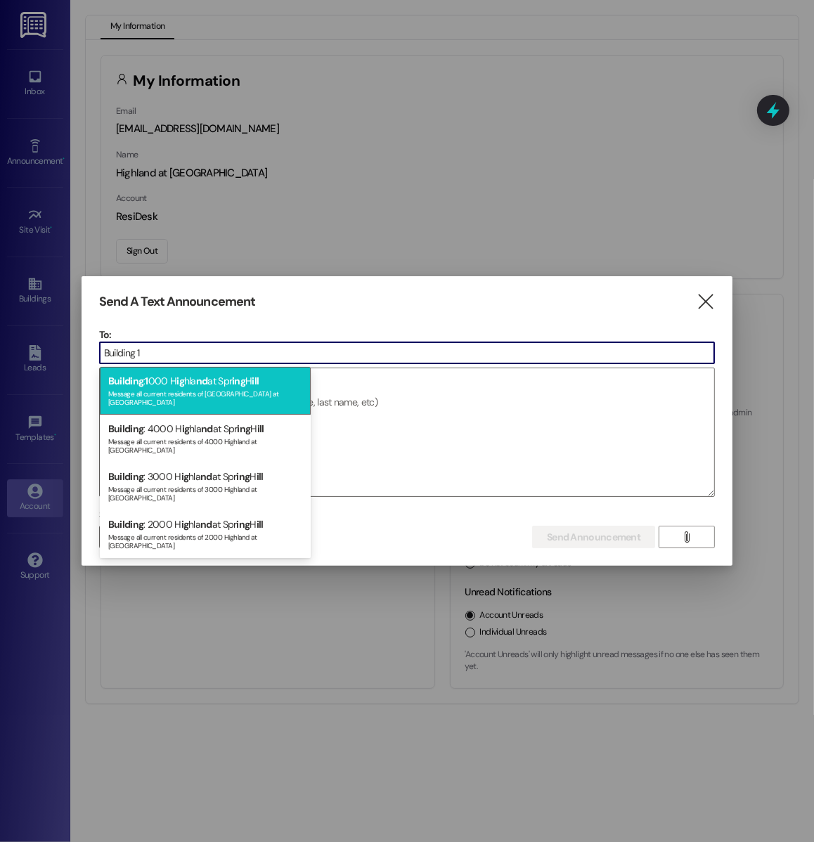
type input "Building 1"
click at [182, 393] on div "Message all current residents of [GEOGRAPHIC_DATA] at [GEOGRAPHIC_DATA]" at bounding box center [205, 397] width 194 height 20
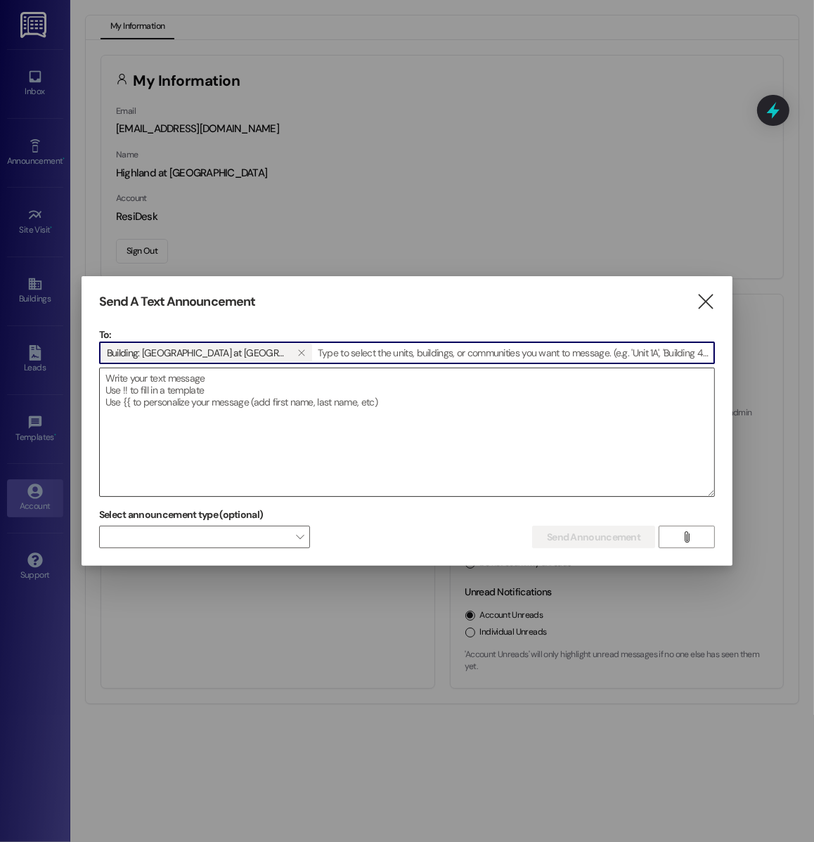
click at [163, 415] on textarea at bounding box center [407, 432] width 614 height 128
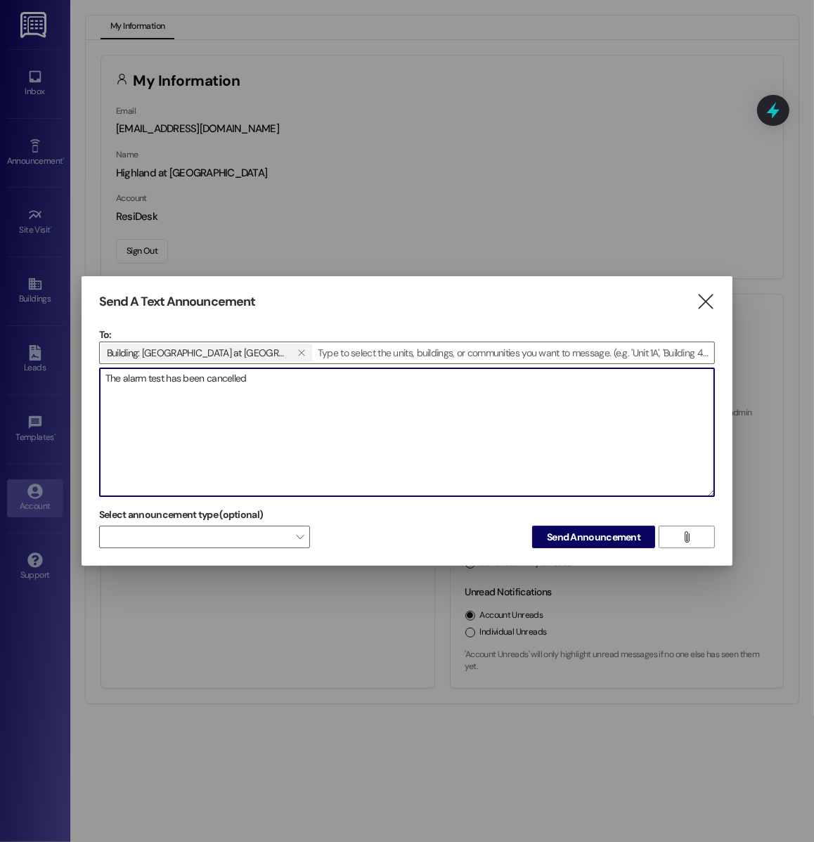
type textarea "The alarm test has been cancelled."
drag, startPoint x: 285, startPoint y: 380, endPoint x: 53, endPoint y: 377, distance: 231.3
click at [53, 376] on div "Send A Text Announcement  To: Building: 1000 Highland at [GEOGRAPHIC_DATA]  …" at bounding box center [407, 421] width 814 height 842
click at [262, 376] on textarea "The alarm test has been cancelled." at bounding box center [407, 432] width 614 height 128
drag, startPoint x: 262, startPoint y: 376, endPoint x: 73, endPoint y: 374, distance: 189.1
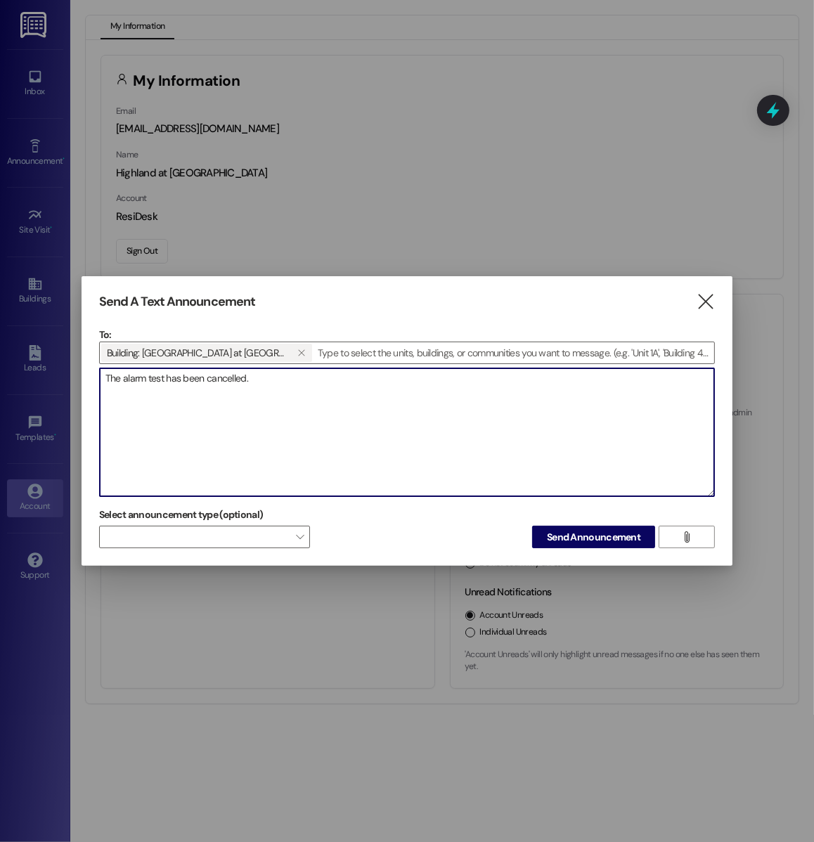
click at [73, 374] on div "Send A Text Announcement  To: Building: 1000 Highland at [GEOGRAPHIC_DATA]  …" at bounding box center [407, 421] width 814 height 842
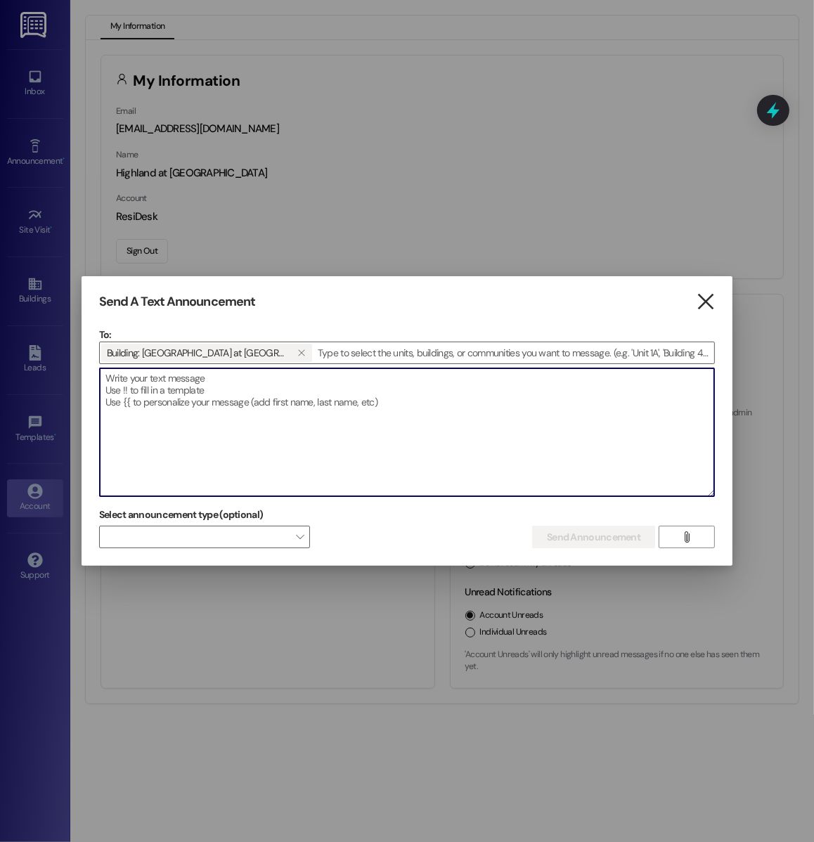
click at [709, 296] on icon "" at bounding box center [706, 302] width 19 height 15
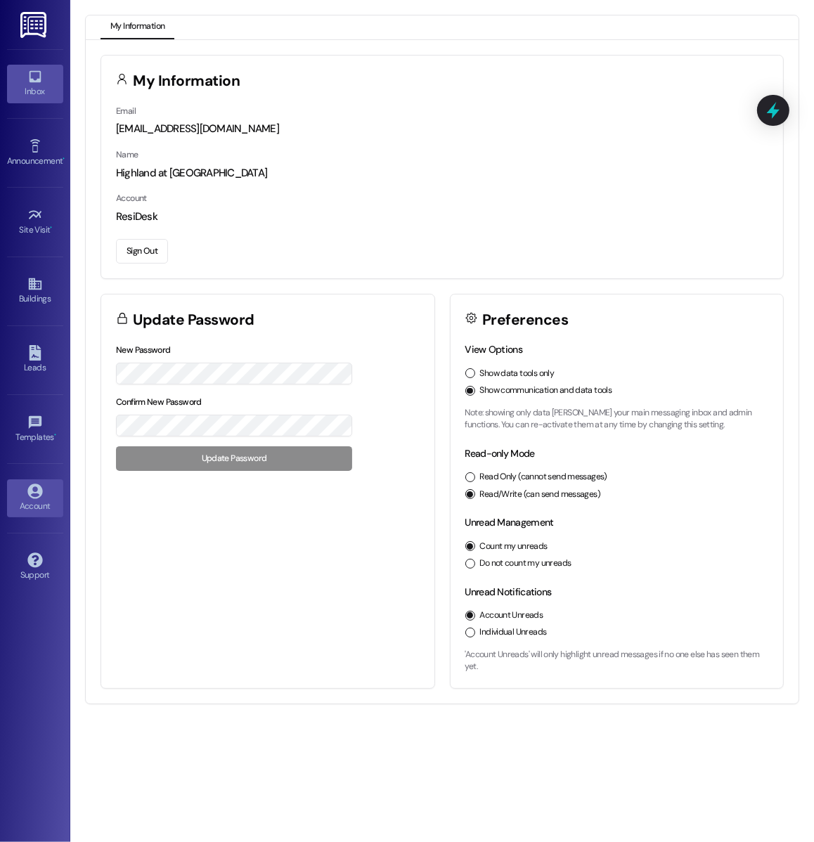
click at [43, 96] on div "Inbox" at bounding box center [35, 91] width 70 height 14
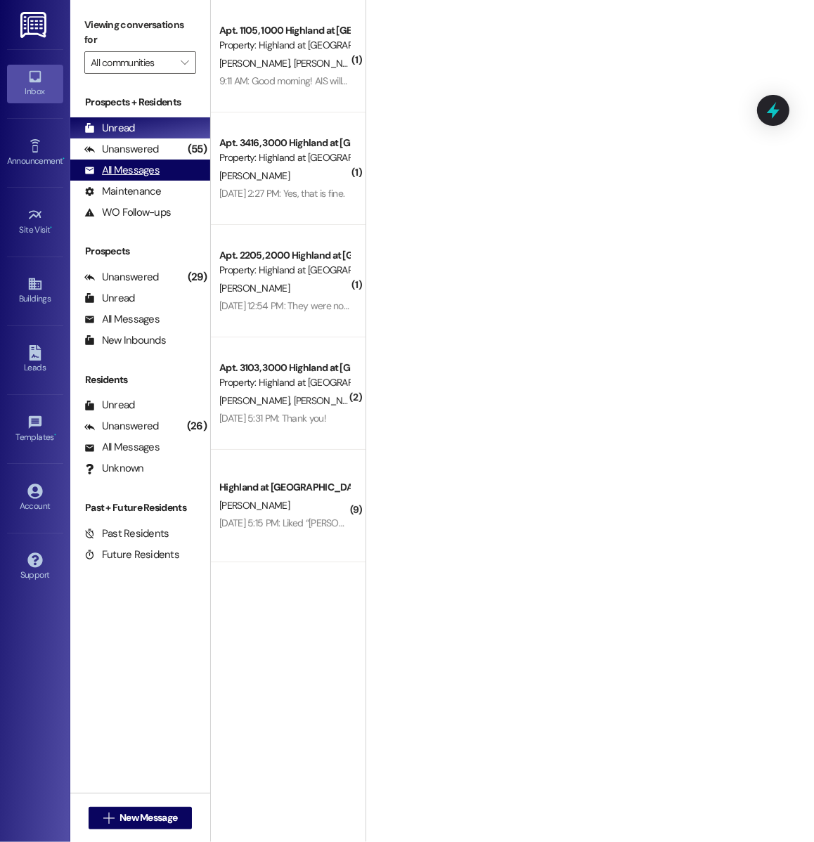
click at [155, 174] on div "All Messages" at bounding box center [121, 170] width 75 height 15
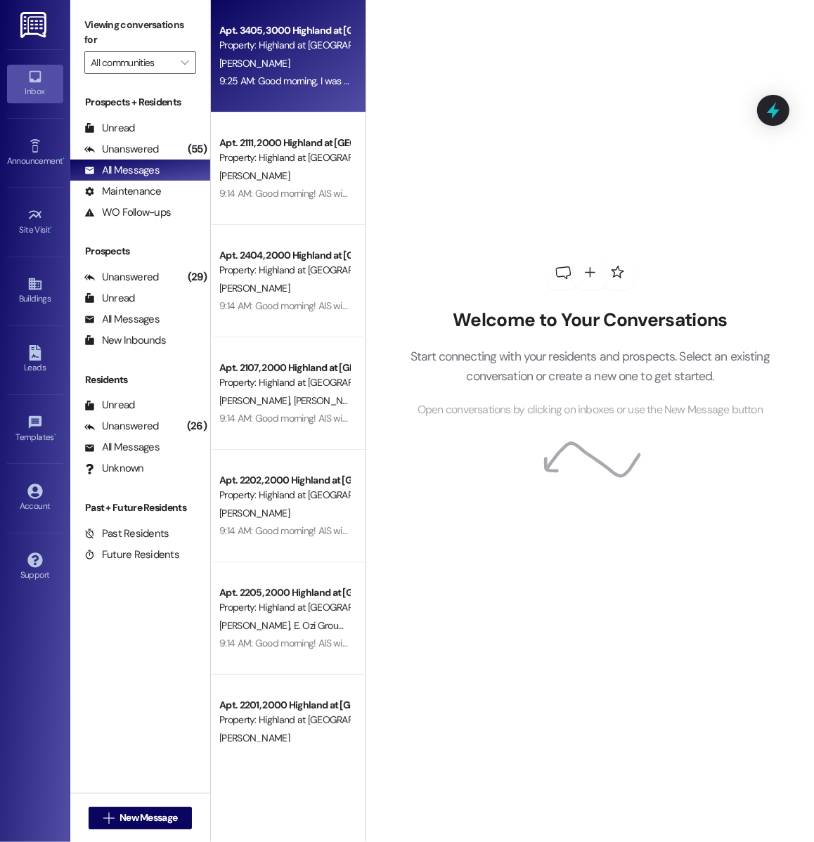
click at [286, 89] on div "9:25 AM: Good morning, I was just following up with you to make sure everything…" at bounding box center [284, 81] width 133 height 18
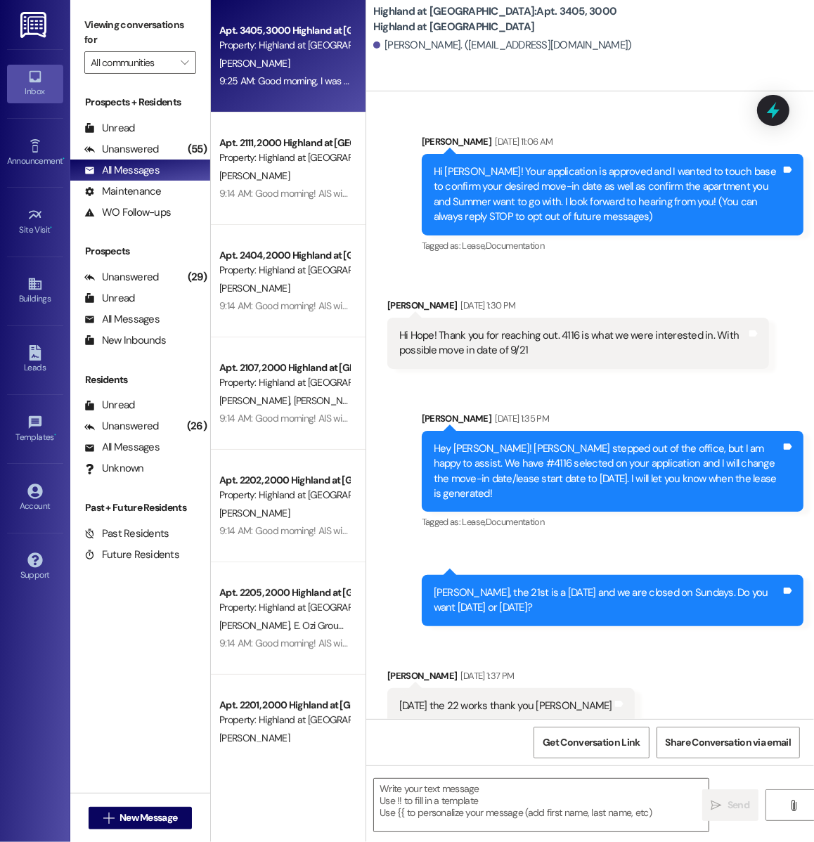
scroll to position [1701, 0]
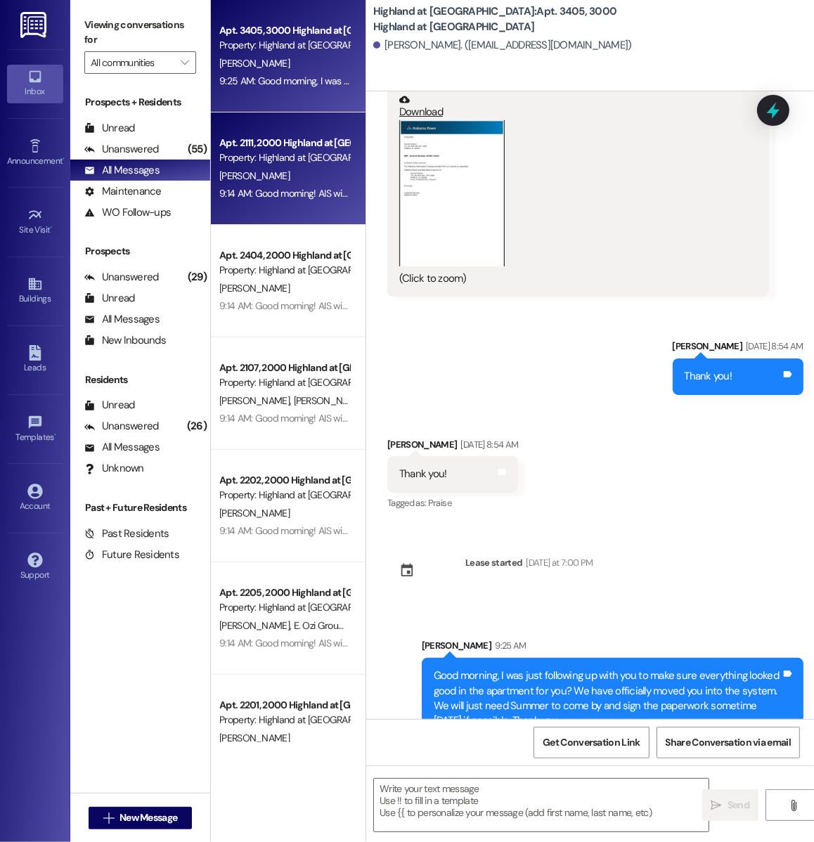
click at [288, 205] on div "Apt. 2111, 2000 Highland at [GEOGRAPHIC_DATA] Property: [GEOGRAPHIC_DATA] at [G…" at bounding box center [288, 168] width 155 height 112
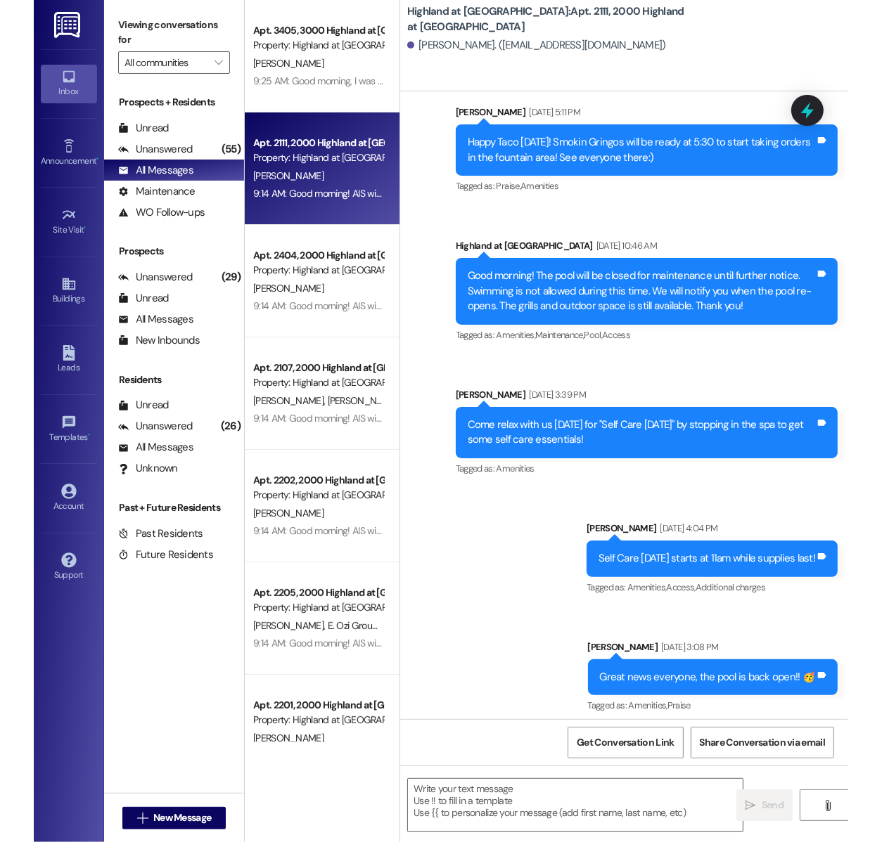
scroll to position [22430, 0]
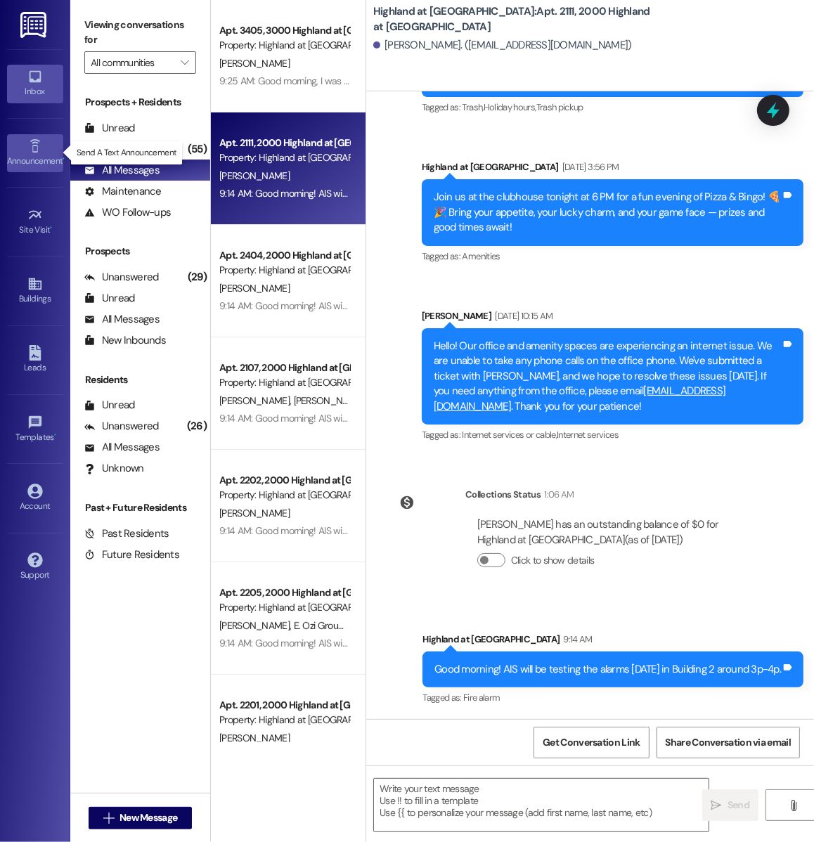
click at [38, 155] on div "Announcement •" at bounding box center [35, 161] width 70 height 14
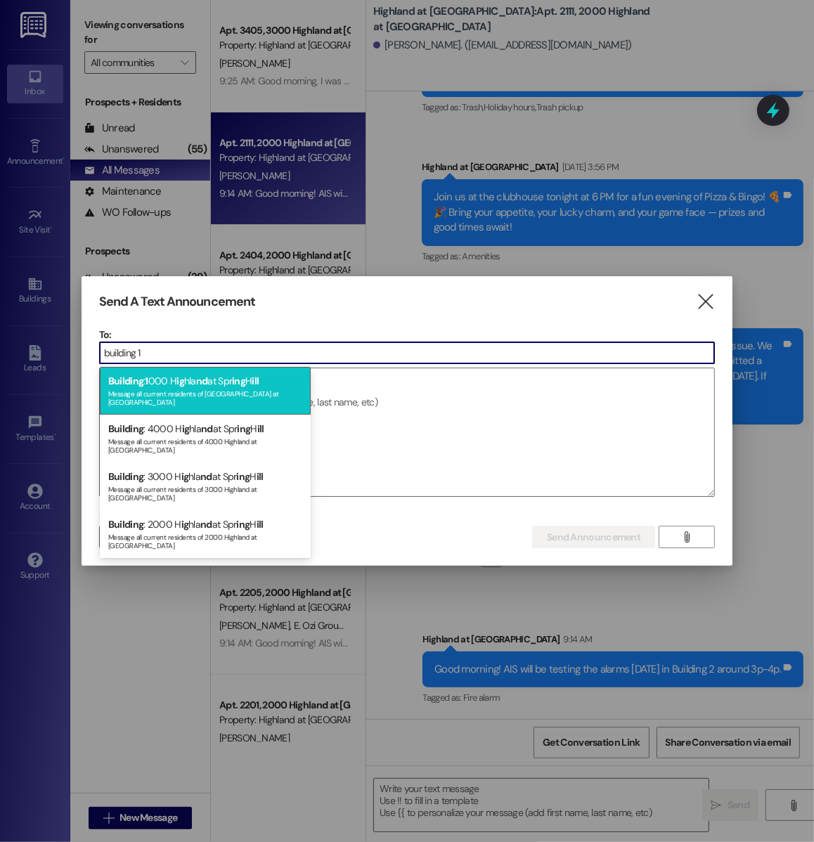
type input "building 1"
click at [207, 380] on span "nd" at bounding box center [202, 381] width 12 height 13
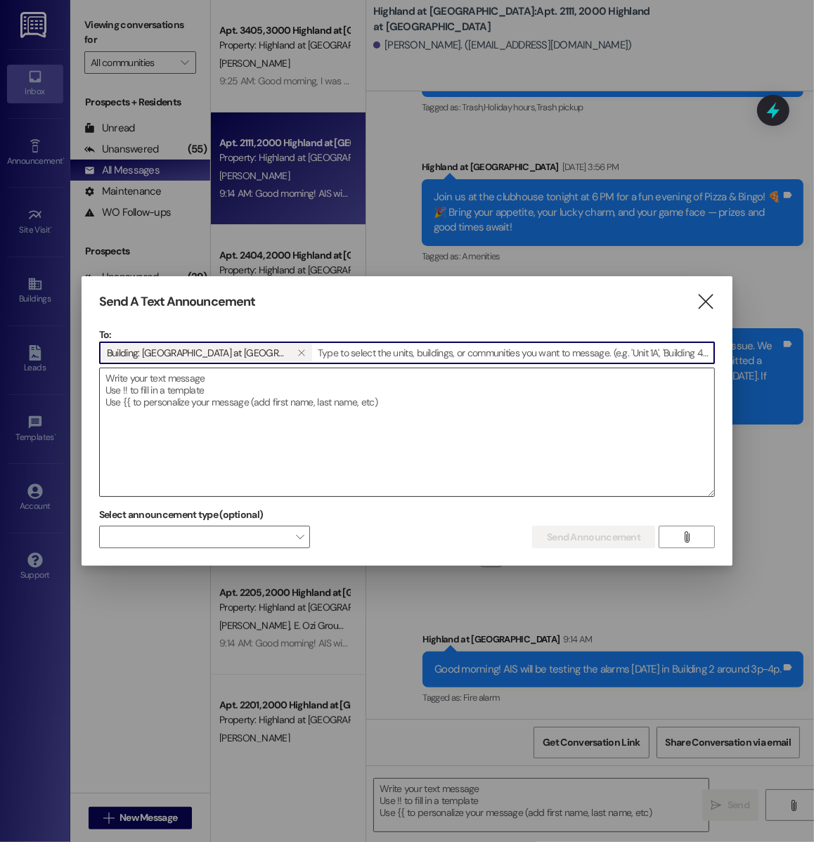
click at [271, 431] on textarea at bounding box center [407, 432] width 614 height 128
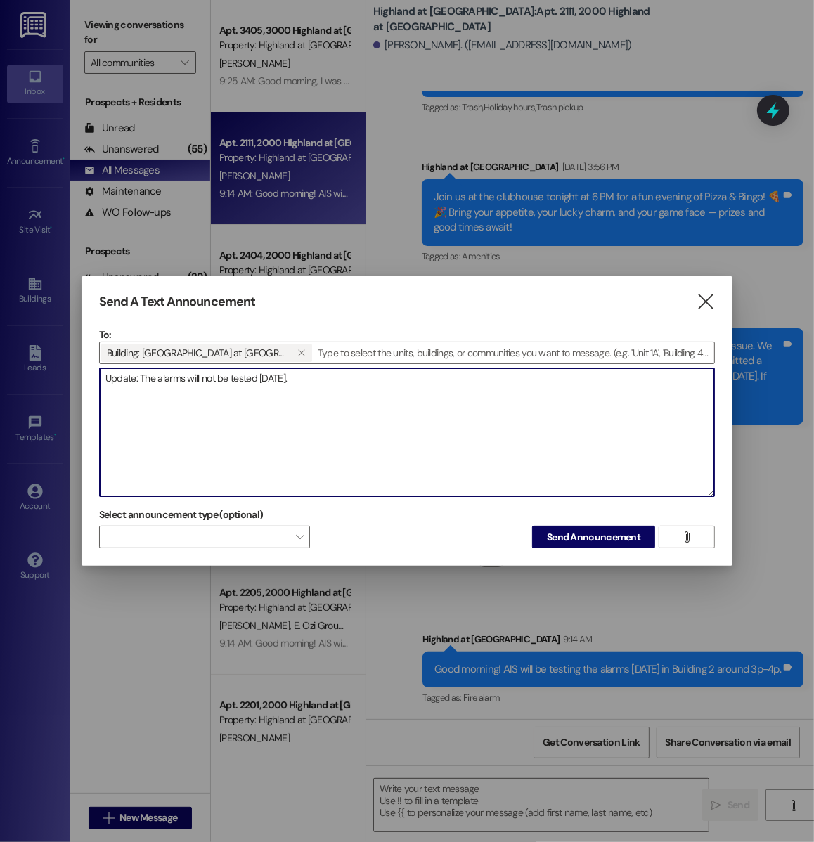
drag, startPoint x: 140, startPoint y: 377, endPoint x: 319, endPoint y: 403, distance: 181.2
click at [319, 403] on textarea "Update: The alarms will not be tested [DATE]." at bounding box center [407, 432] width 614 height 128
click at [316, 387] on textarea "Update: The alarms will not be tested [DATE]." at bounding box center [407, 432] width 614 height 128
drag, startPoint x: 304, startPoint y: 373, endPoint x: -33, endPoint y: 373, distance: 336.8
click at [0, 373] on html "Inbox Go to Inbox Announcement • Send A Text Announcement Site Visit • Go to Si…" at bounding box center [407, 421] width 814 height 842
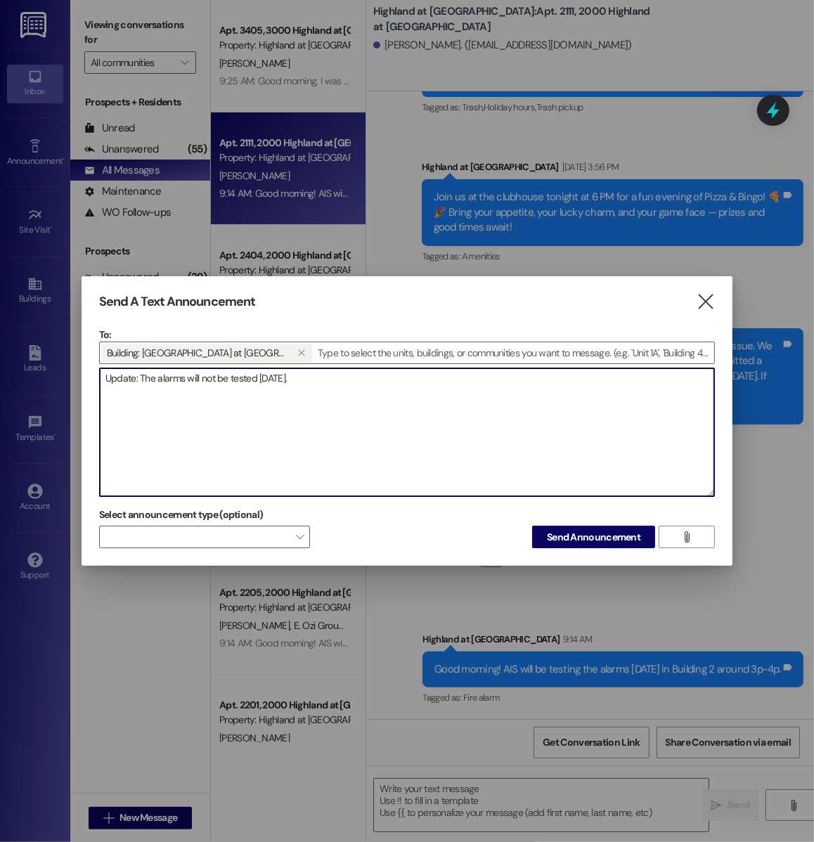
click at [313, 375] on textarea "Update: The alarms will not be tested [DATE]." at bounding box center [407, 432] width 614 height 128
drag, startPoint x: 351, startPoint y: 386, endPoint x: 89, endPoint y: 373, distance: 262.6
click at [89, 373] on div "Send A Text Announcement  To: Building: [STREET_ADDRESS]   Drop image file h…" at bounding box center [407, 421] width 651 height 290
type textarea "T"
type textarea "The alarms will not be tested [DATE]."
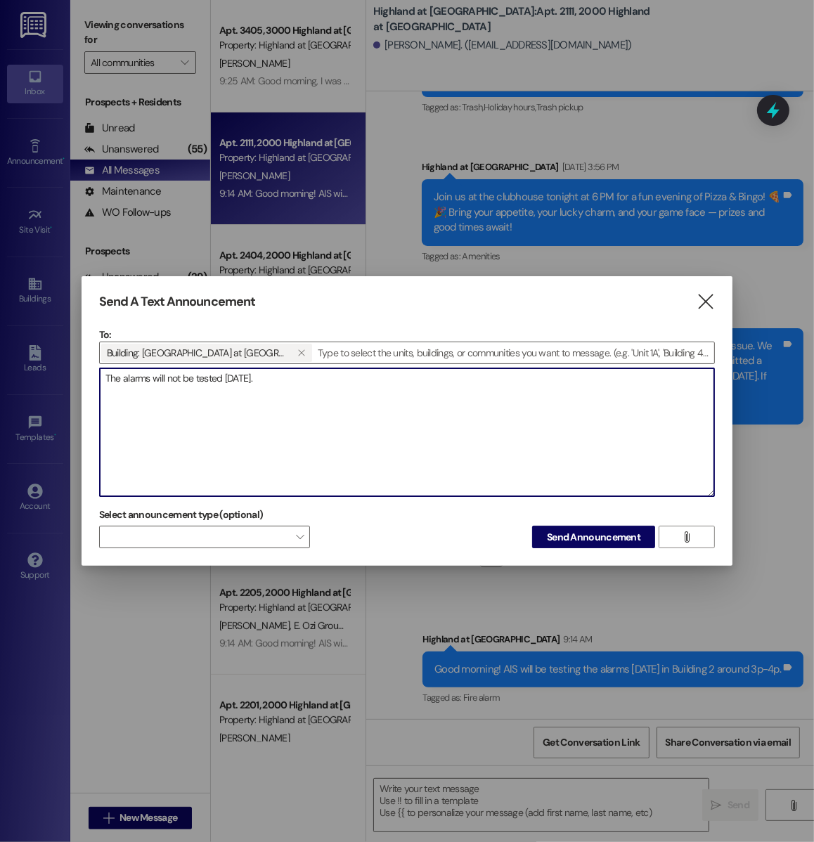
drag, startPoint x: 264, startPoint y: 376, endPoint x: 42, endPoint y: 370, distance: 222.2
click at [42, 370] on div "Send A Text Announcement  To: Building: [STREET_ADDRESS]   Drop image file h…" at bounding box center [407, 421] width 814 height 842
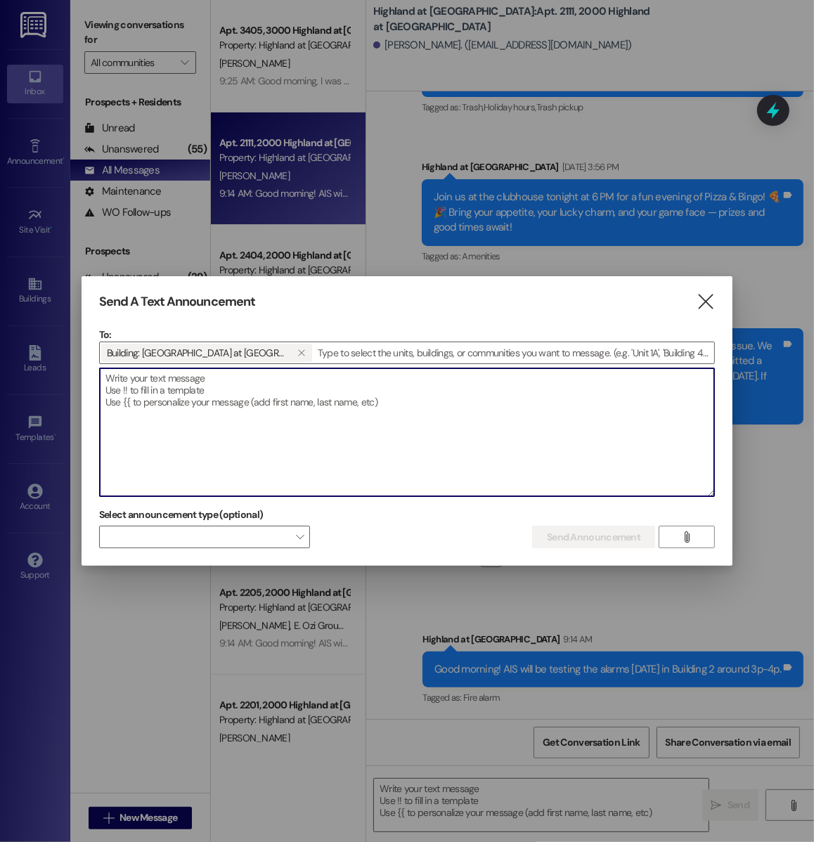
click at [153, 405] on textarea at bounding box center [407, 432] width 614 height 128
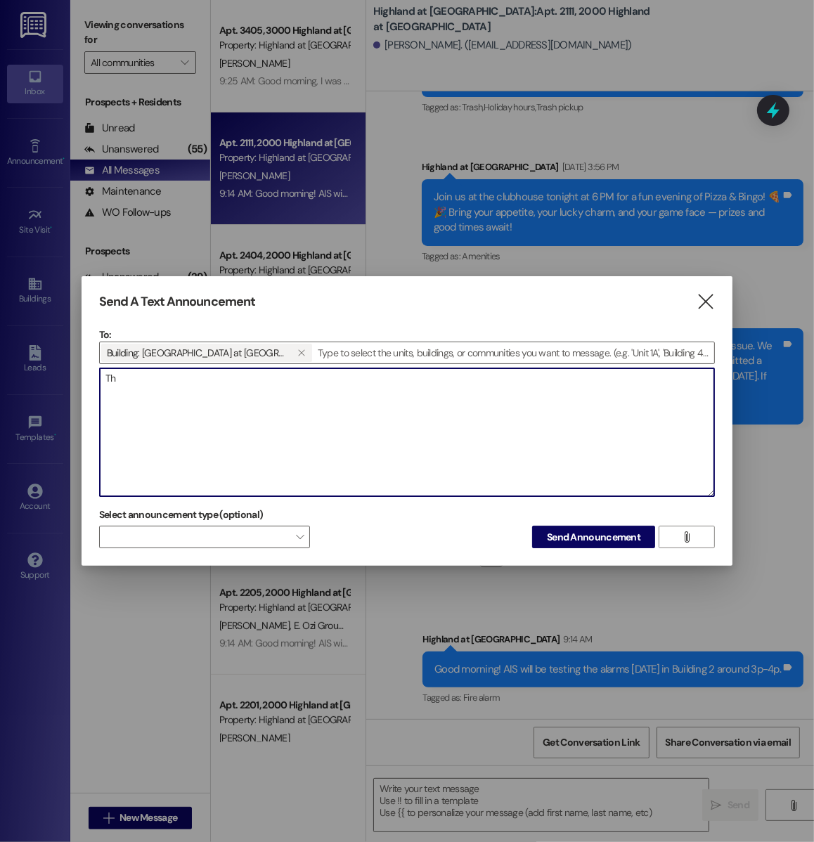
type textarea "T"
drag, startPoint x: 323, startPoint y: 382, endPoint x: 262, endPoint y: 373, distance: 62.5
click at [262, 373] on textarea "The alarm testing has been cancelled. Thank you." at bounding box center [407, 432] width 614 height 128
type textarea "The alarm testing has been cancelled."
click at [316, 350] on input at bounding box center [514, 352] width 401 height 21
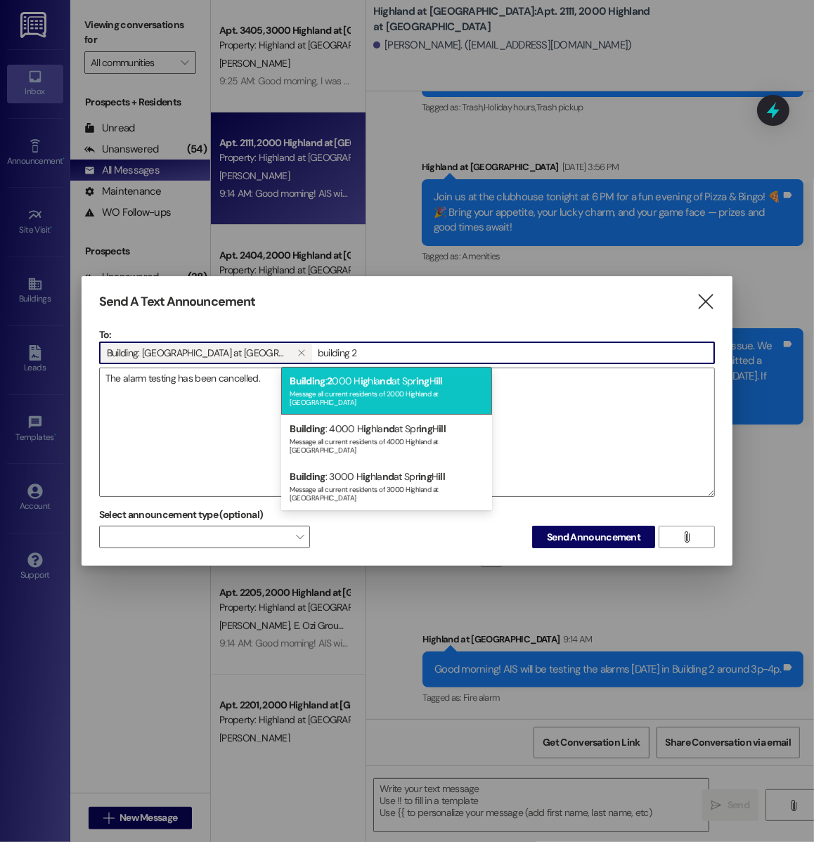
type input "building 2"
click at [334, 383] on div "Building : 2 000 H ig hla nd at Spr ing H ill Message all current residents of …" at bounding box center [386, 391] width 211 height 48
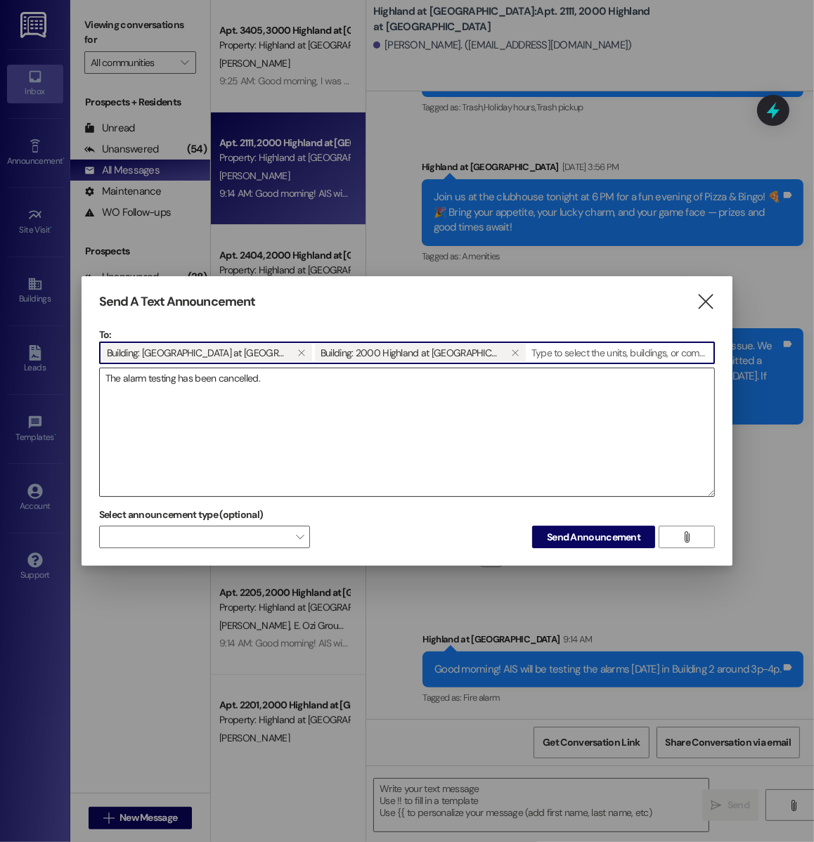
click at [269, 383] on textarea "The alarm testing has been cancelled." at bounding box center [407, 432] width 614 height 128
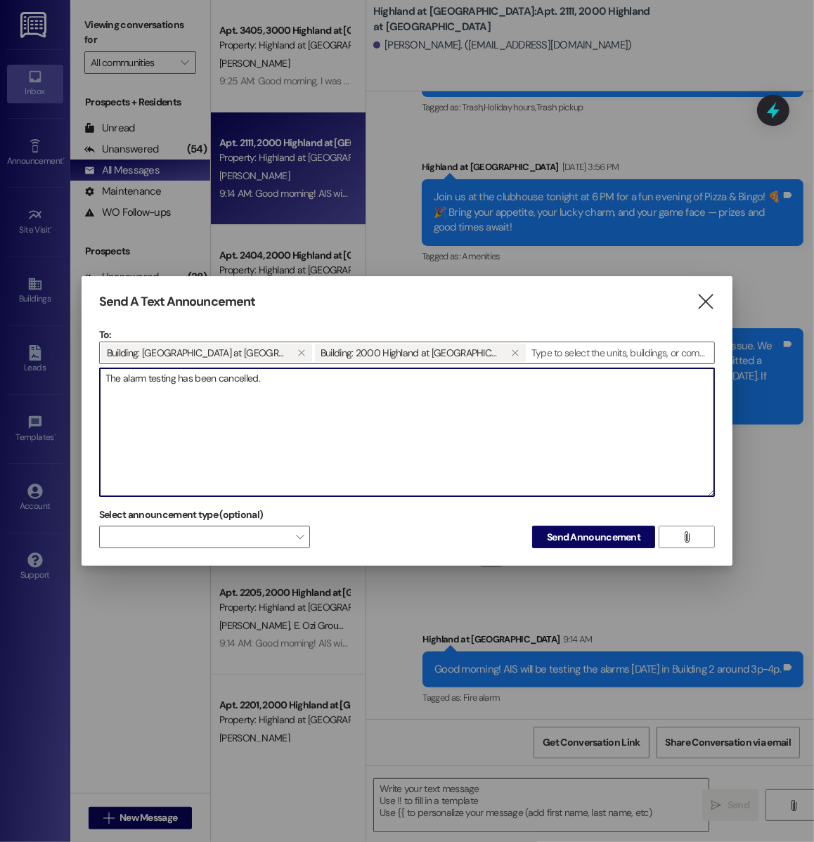
click at [105, 375] on textarea "The alarm testing has been cancelled." at bounding box center [407, 432] width 614 height 128
click at [304, 376] on textarea "UPDATE: The alarm testing has been cancelled." at bounding box center [407, 432] width 614 height 128
drag, startPoint x: 142, startPoint y: 375, endPoint x: 26, endPoint y: 371, distance: 116.1
click at [26, 371] on div "Send A Text Announcement  To: Building: 1000 Highland at [GEOGRAPHIC_DATA]  B…" at bounding box center [407, 421] width 814 height 842
click at [264, 376] on textarea "The alarm testing has been cancelled." at bounding box center [407, 432] width 614 height 128
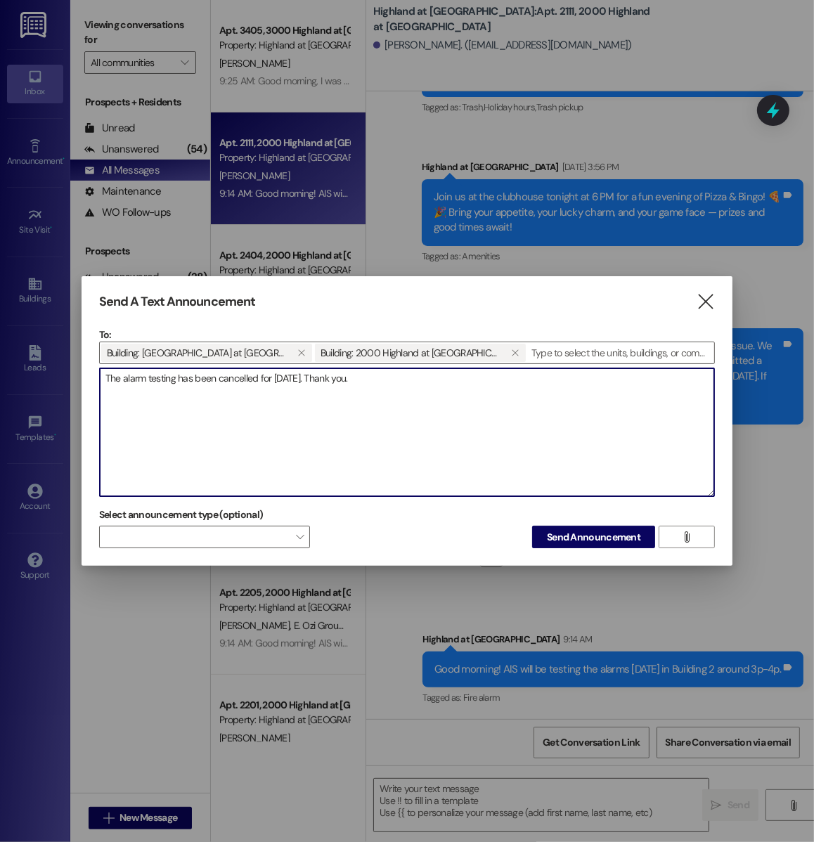
drag, startPoint x: 370, startPoint y: 370, endPoint x: 300, endPoint y: 378, distance: 70.1
click at [300, 378] on textarea "The alarm testing has been cancelled for [DATE]. Thank you." at bounding box center [407, 432] width 614 height 128
click at [283, 372] on textarea "The alarm testing has been cancelled for [DATE]." at bounding box center [407, 432] width 614 height 128
click at [302, 375] on textarea "The alarm testing has been cancelled." at bounding box center [407, 432] width 614 height 128
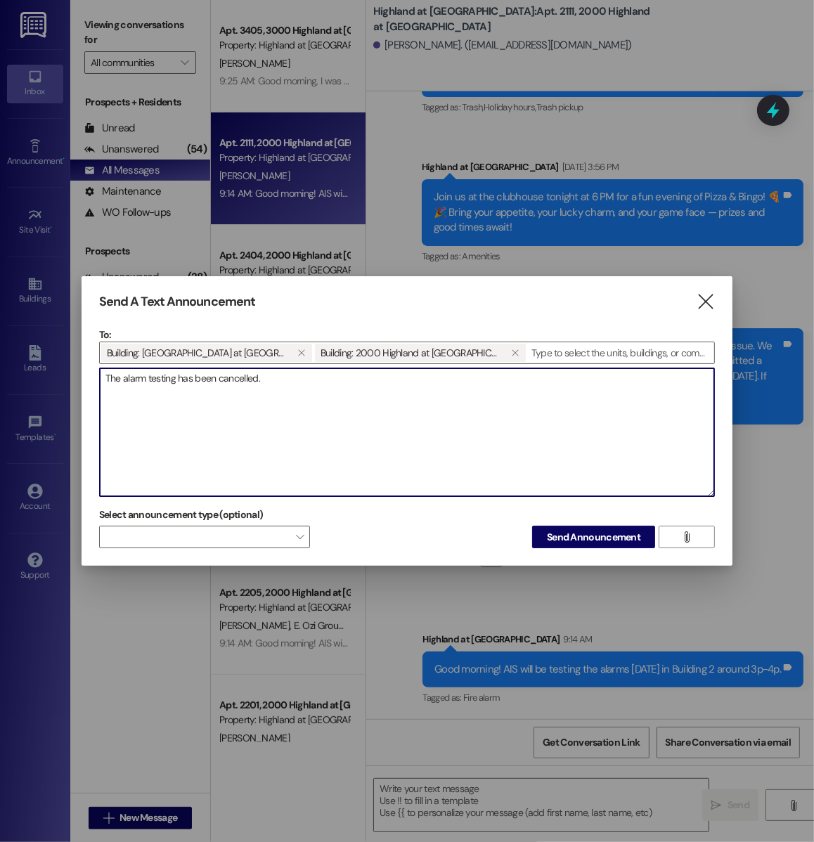
click at [105, 370] on textarea "The alarm testing has been cancelled." at bounding box center [407, 432] width 614 height 128
click at [320, 378] on textarea "Update: The alarm testing has been cancelled." at bounding box center [407, 432] width 614 height 128
type textarea "Update: The alarm testing has been cancelled."
click at [559, 541] on span "Send Announcement" at bounding box center [594, 537] width 94 height 15
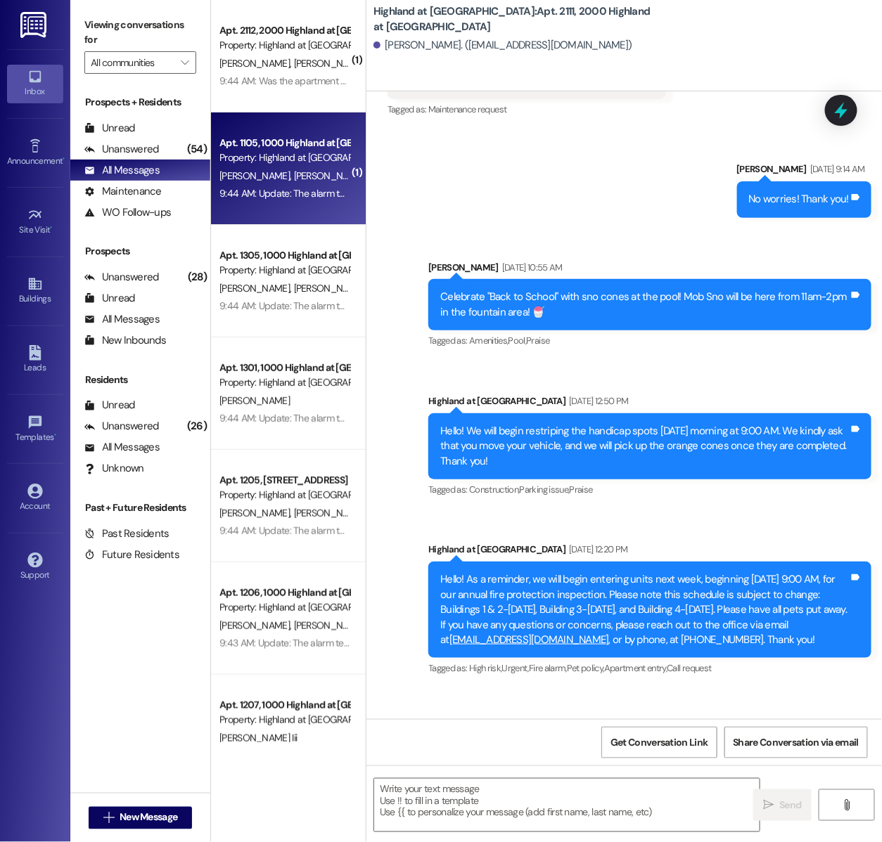
scroll to position [12646, 0]
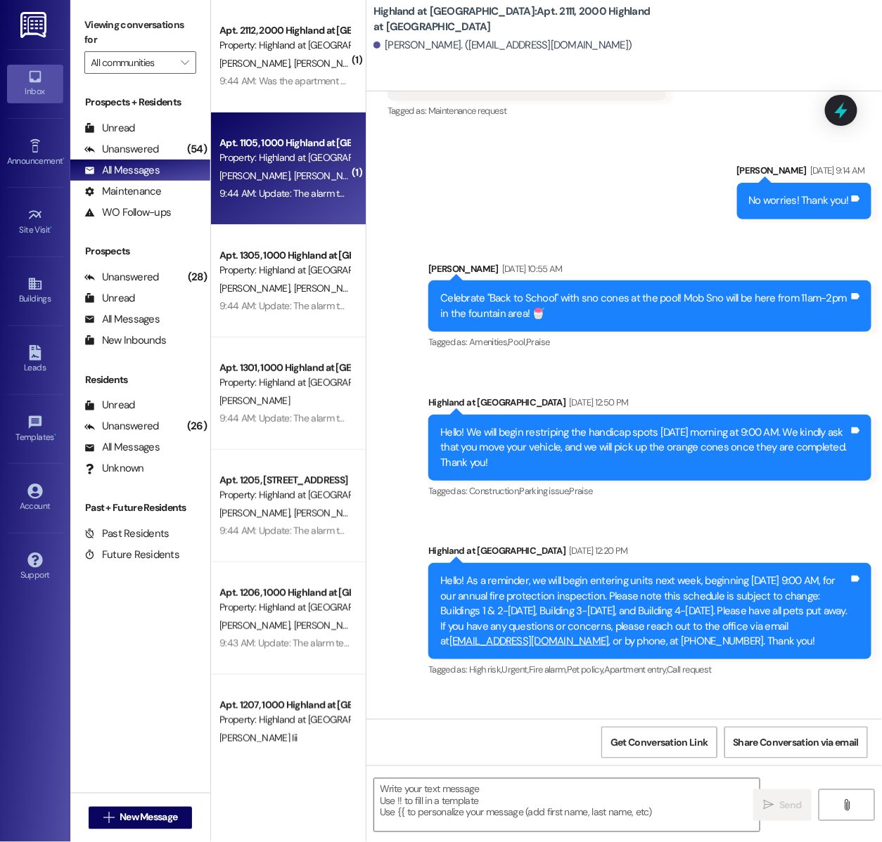
click at [333, 216] on div "Apt. 1105, [GEOGRAPHIC_DATA] at [GEOGRAPHIC_DATA] Property: Highland at [GEOGRA…" at bounding box center [288, 168] width 155 height 112
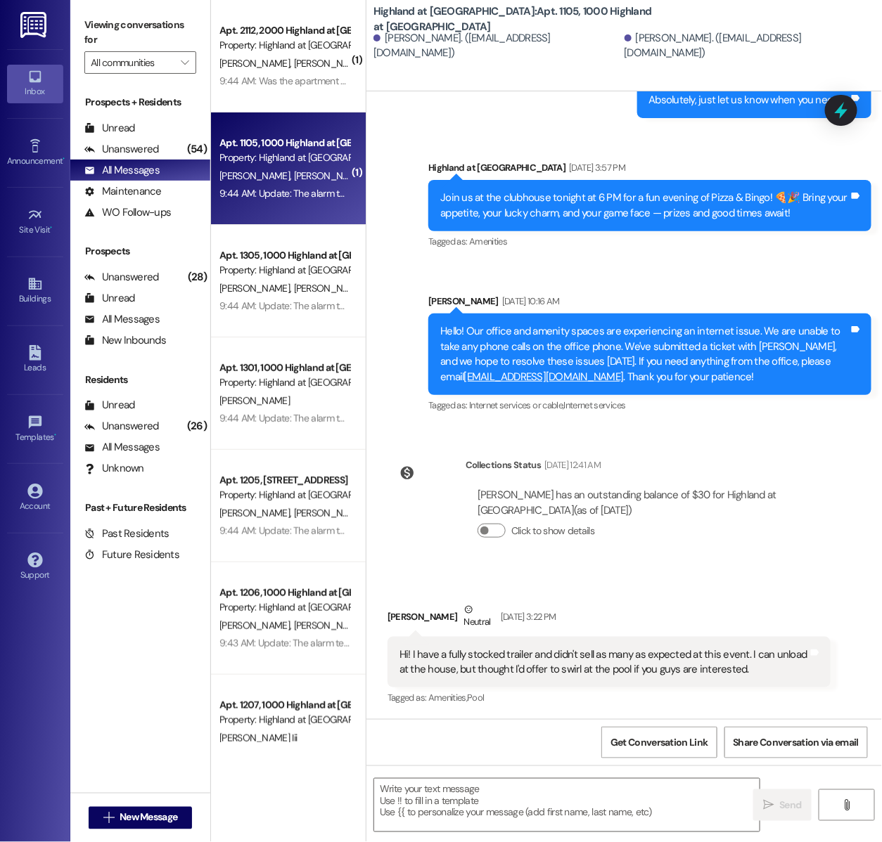
scroll to position [5820, 0]
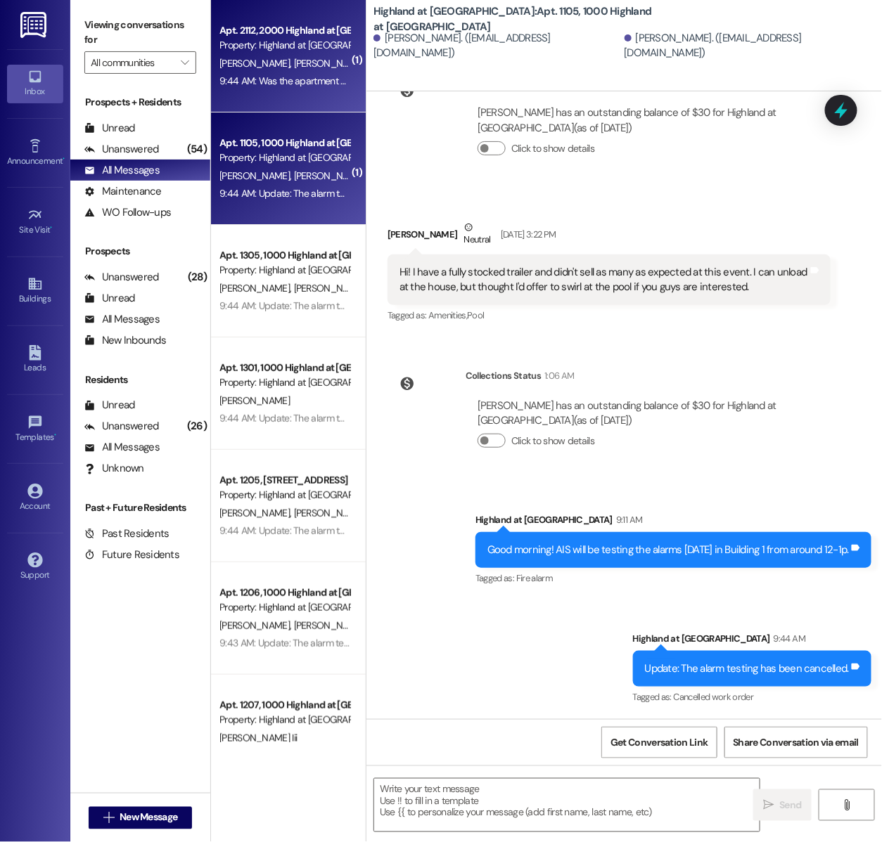
click at [311, 65] on div "T. [PERSON_NAME]" at bounding box center [284, 64] width 133 height 18
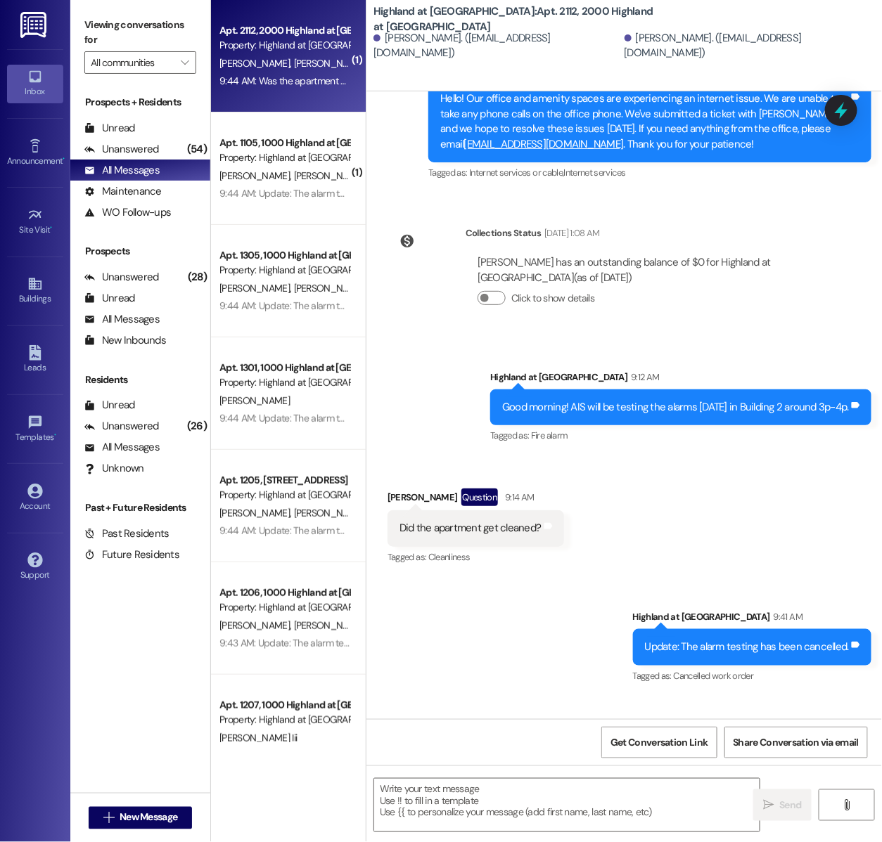
scroll to position [5438, 0]
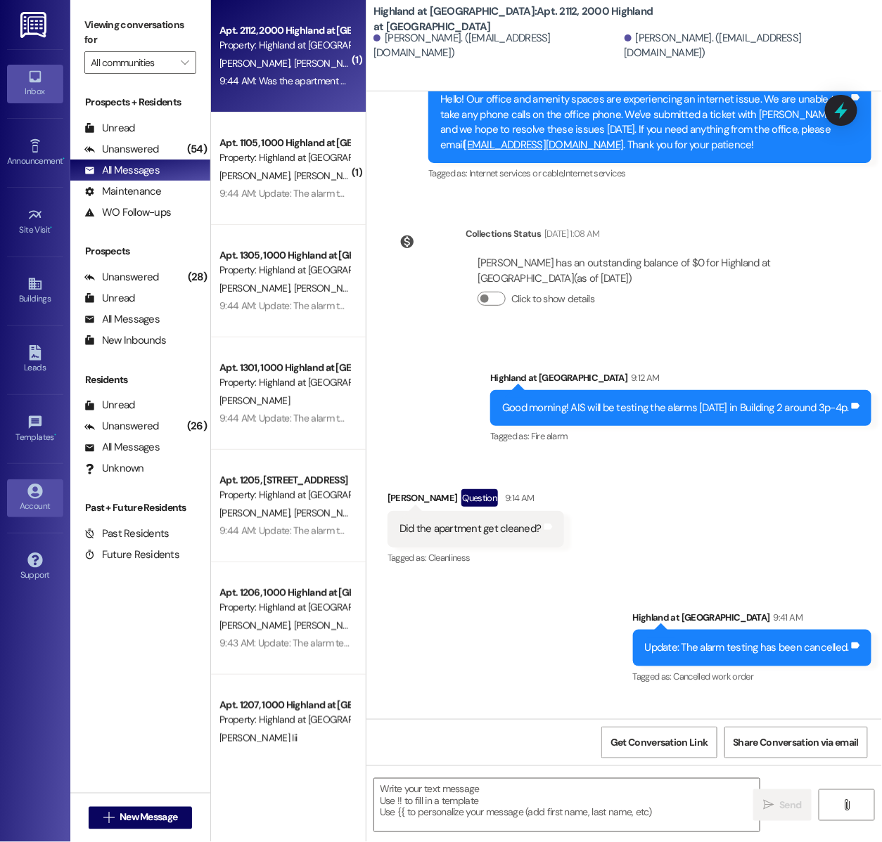
click at [36, 489] on icon at bounding box center [34, 491] width 15 height 15
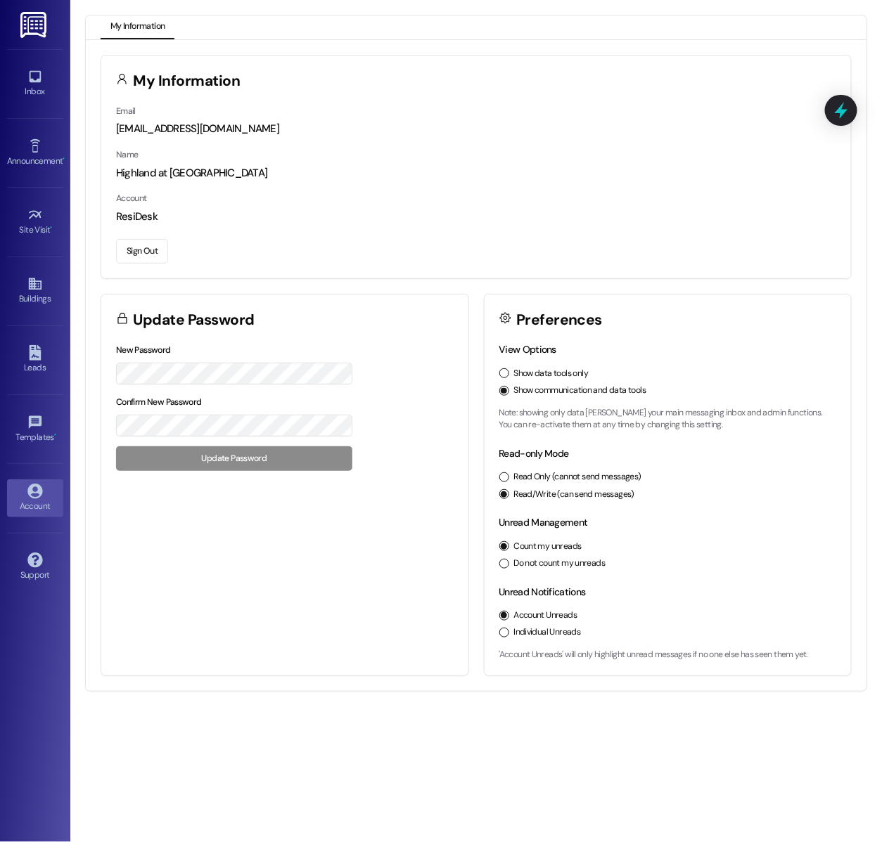
click at [127, 257] on button "Sign Out" at bounding box center [142, 251] width 52 height 25
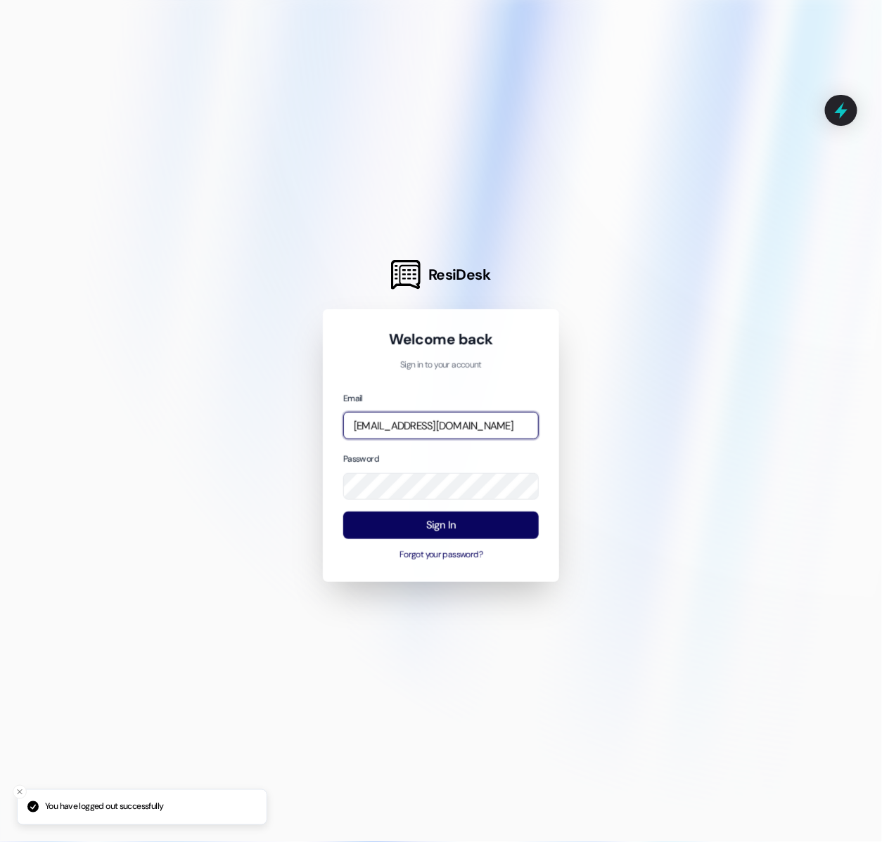
click at [502, 423] on input "[EMAIL_ADDRESS][DOMAIN_NAME]" at bounding box center [440, 425] width 195 height 27
type input "[EMAIL_ADDRESS][PERSON_NAME][DOMAIN_NAME]"
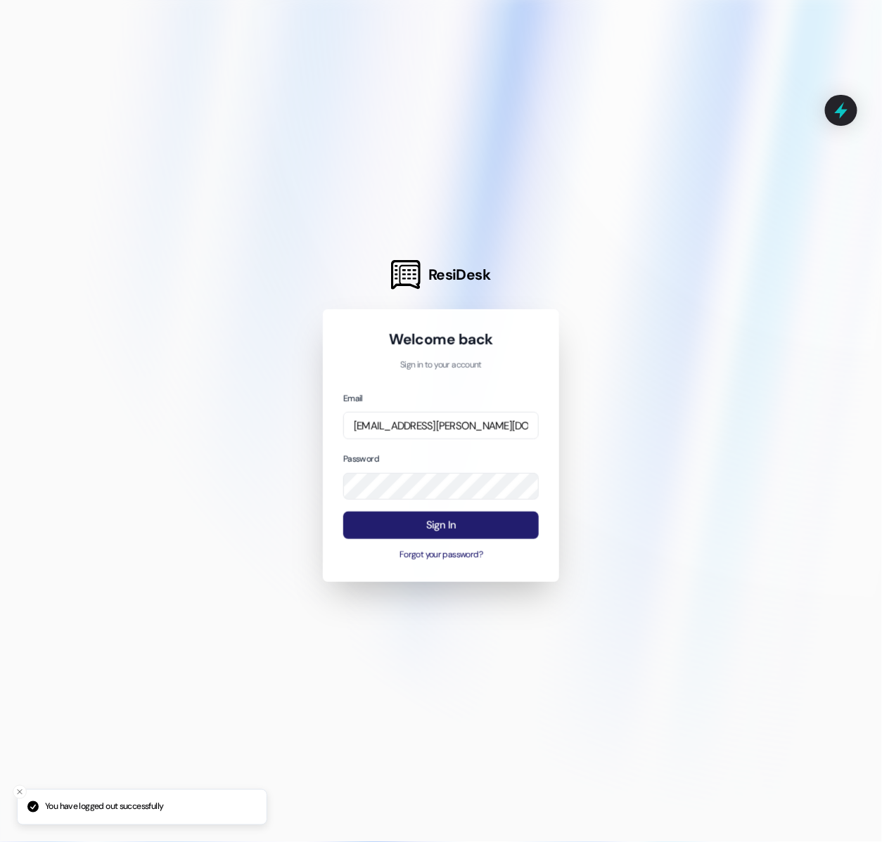
click at [432, 535] on button "Sign In" at bounding box center [440, 525] width 195 height 27
